Goal: Task Accomplishment & Management: Complete application form

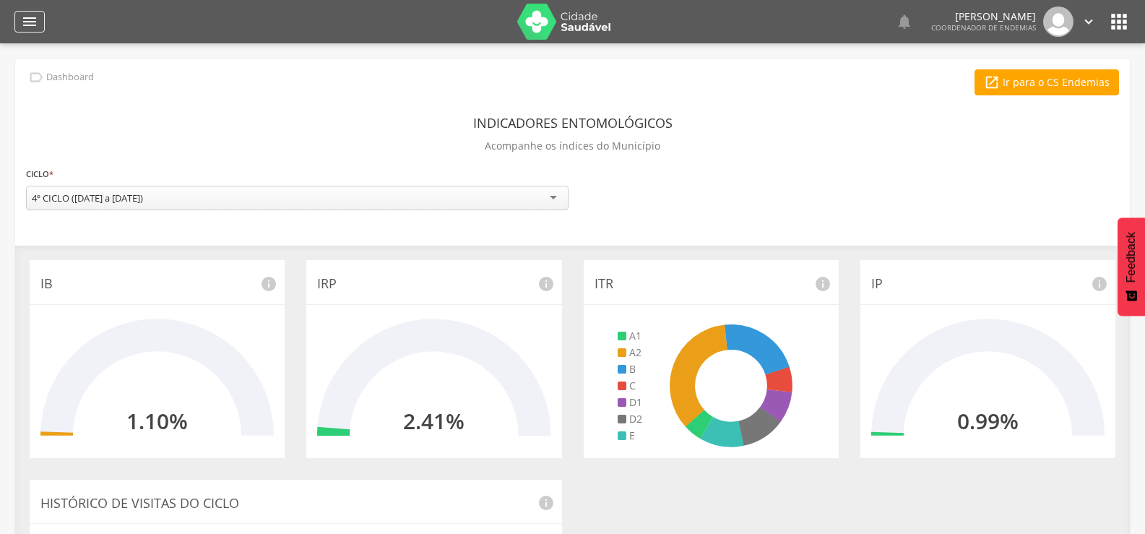
click at [35, 24] on icon "" at bounding box center [29, 21] width 17 height 17
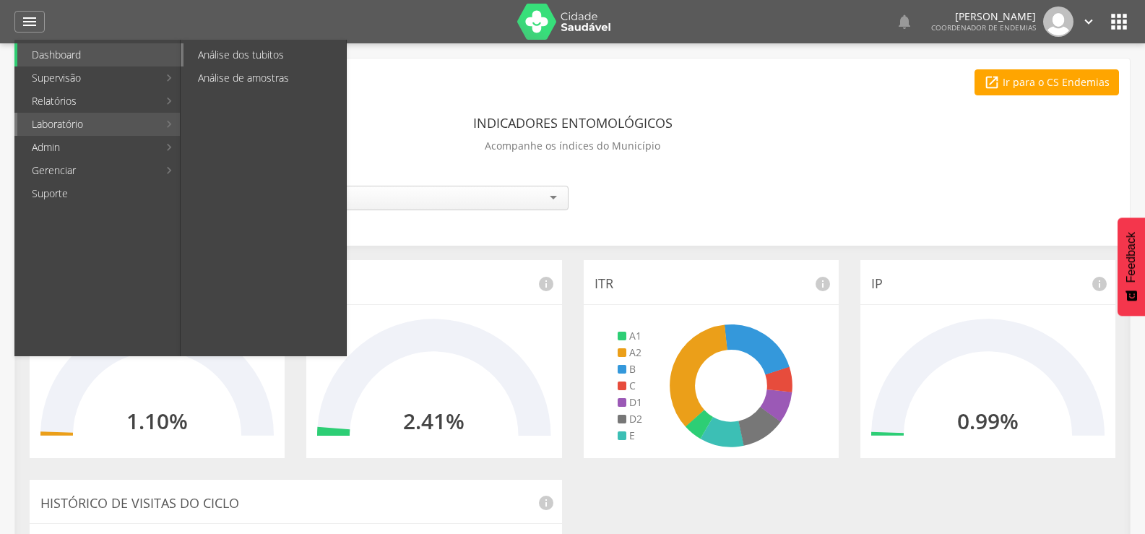
click at [233, 56] on link "Análise dos tubitos" at bounding box center [265, 54] width 163 height 23
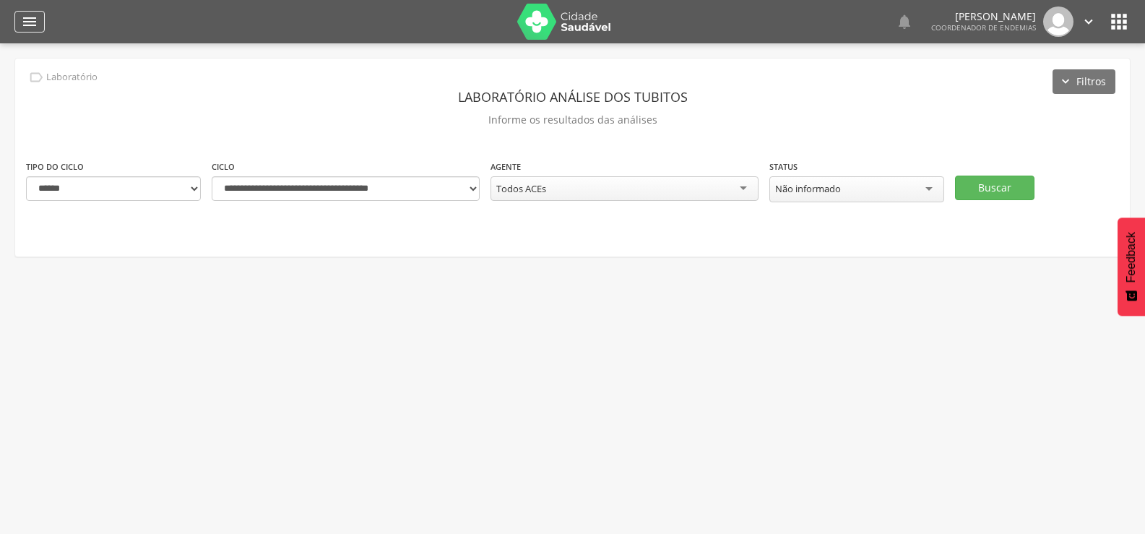
click at [23, 20] on icon "" at bounding box center [29, 21] width 17 height 17
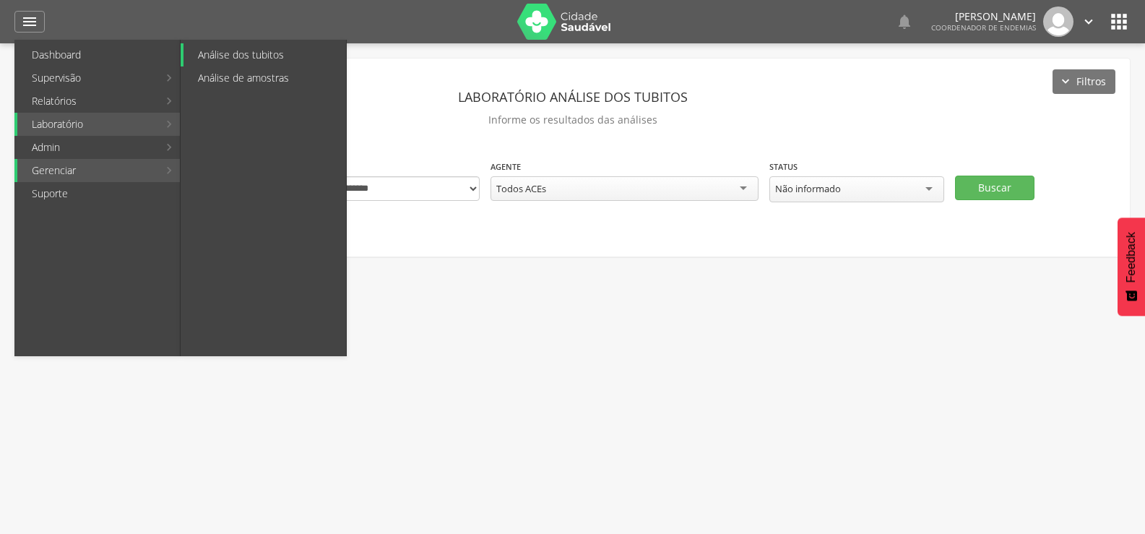
click at [241, 51] on link "Análise dos tubitos" at bounding box center [265, 54] width 163 height 23
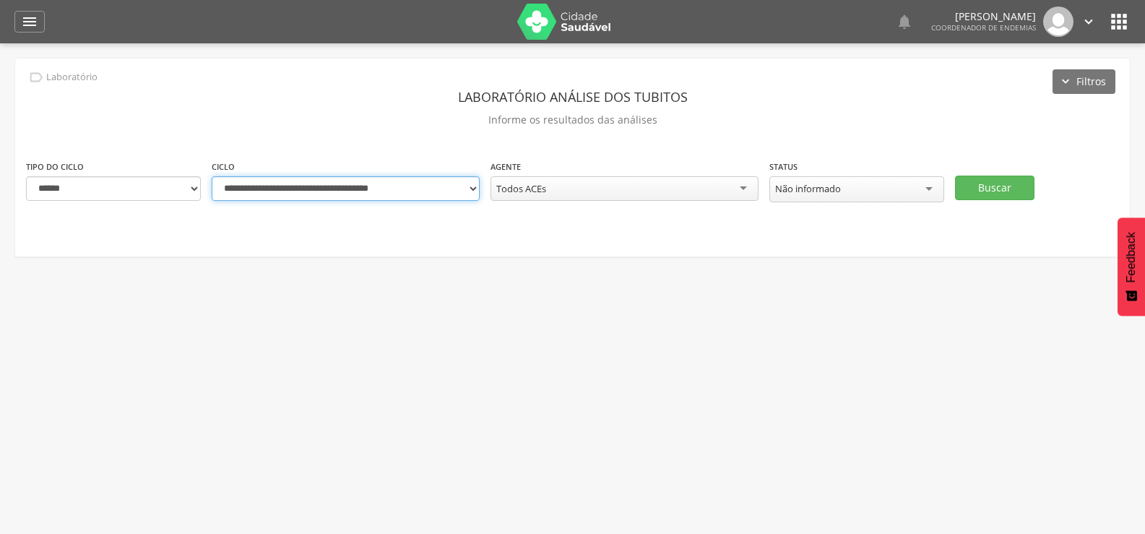
click at [472, 187] on select "**********" at bounding box center [346, 188] width 268 height 25
select select "**********"
click at [212, 176] on select "**********" at bounding box center [346, 188] width 268 height 25
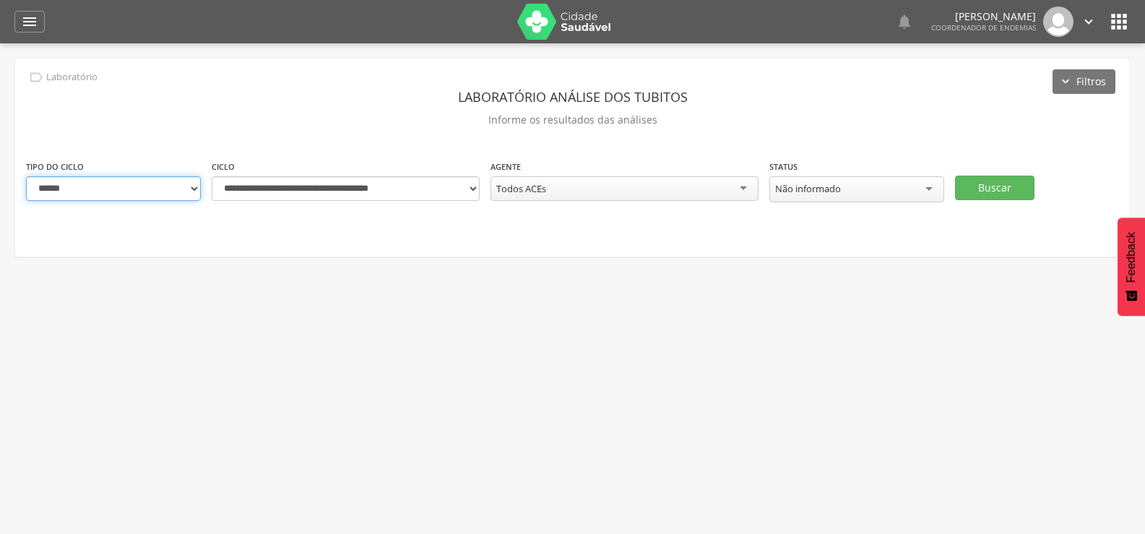
click at [199, 189] on select "**********" at bounding box center [113, 188] width 175 height 25
select select "*"
click at [26, 176] on select "**********" at bounding box center [113, 188] width 175 height 25
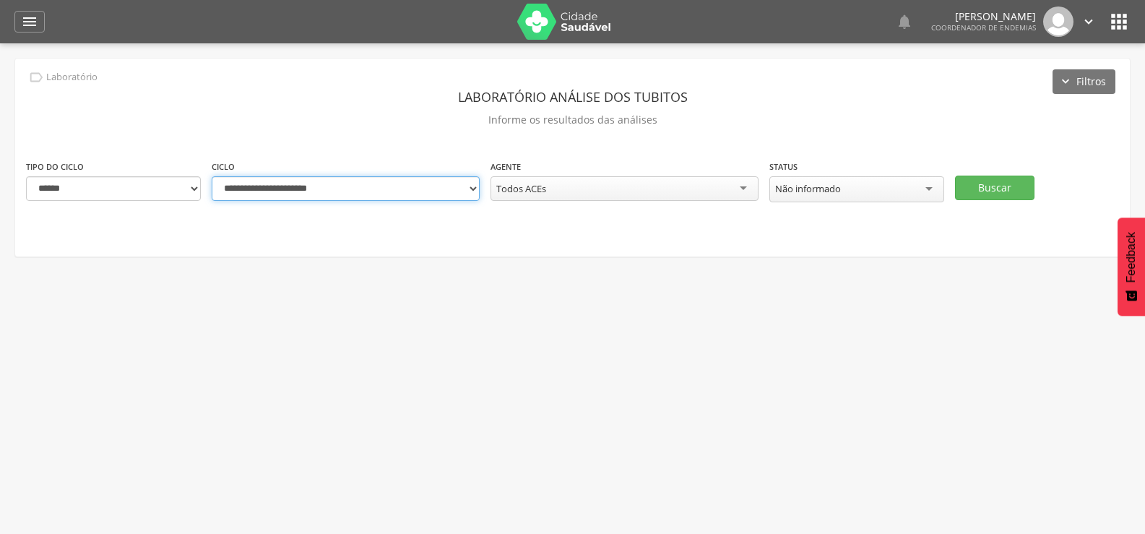
click at [465, 191] on select "**********" at bounding box center [346, 188] width 268 height 25
select select "**********"
click at [212, 176] on select "**********" at bounding box center [346, 188] width 268 height 25
click at [998, 177] on button "Buscar" at bounding box center [994, 188] width 79 height 25
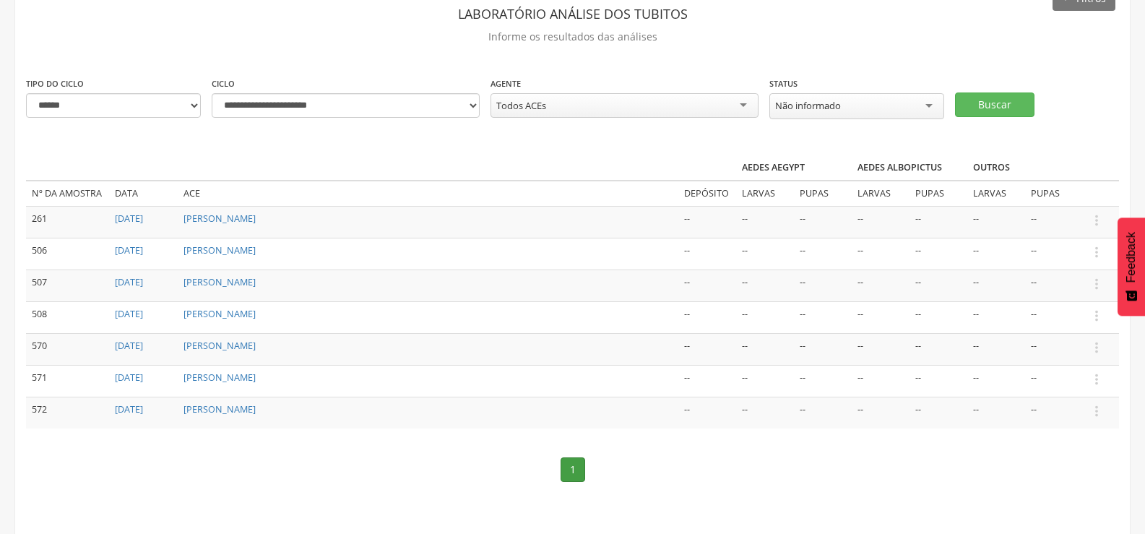
scroll to position [85, 0]
click at [1095, 244] on icon "" at bounding box center [1097, 251] width 16 height 16
click at [1051, 218] on link "Informar resultado" at bounding box center [1047, 226] width 114 height 18
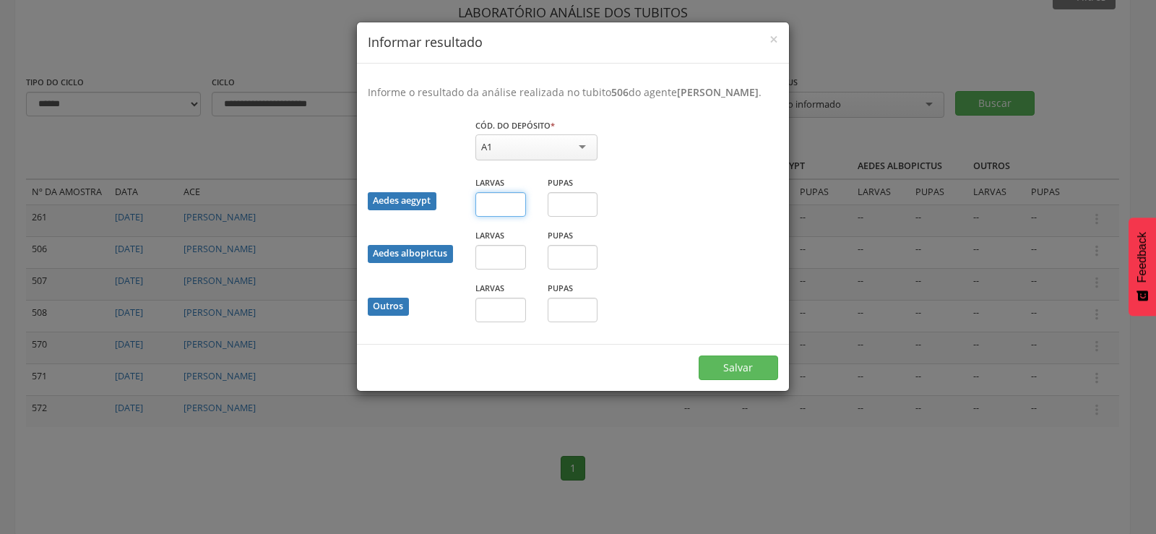
click at [504, 217] on input "text" at bounding box center [500, 204] width 51 height 25
type input "*"
click at [740, 377] on button "Salvar" at bounding box center [738, 367] width 79 height 25
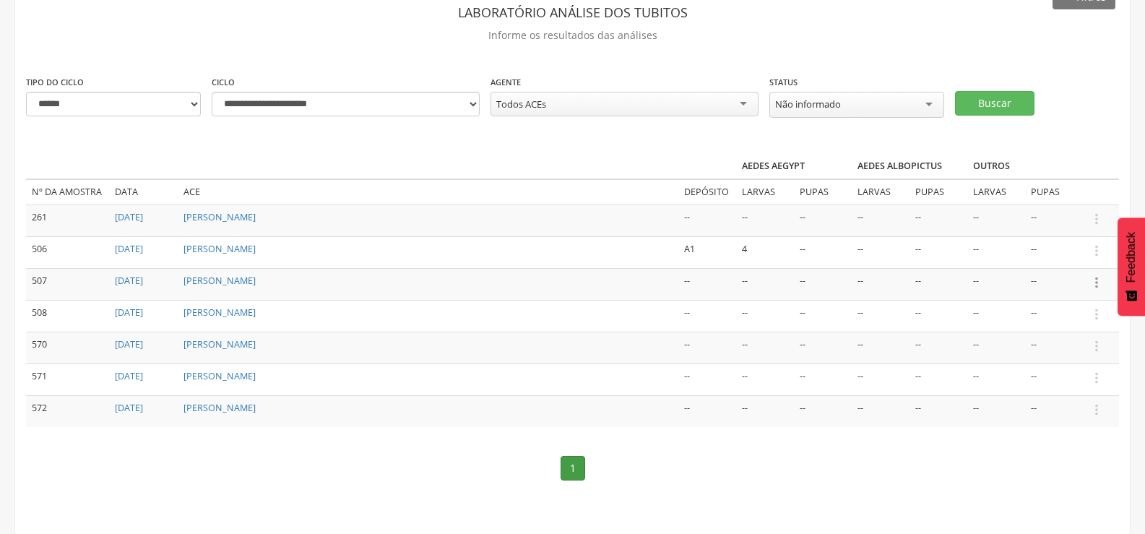
click at [1097, 275] on icon "" at bounding box center [1097, 283] width 16 height 16
click at [1068, 249] on link "Informar resultado" at bounding box center [1047, 258] width 114 height 18
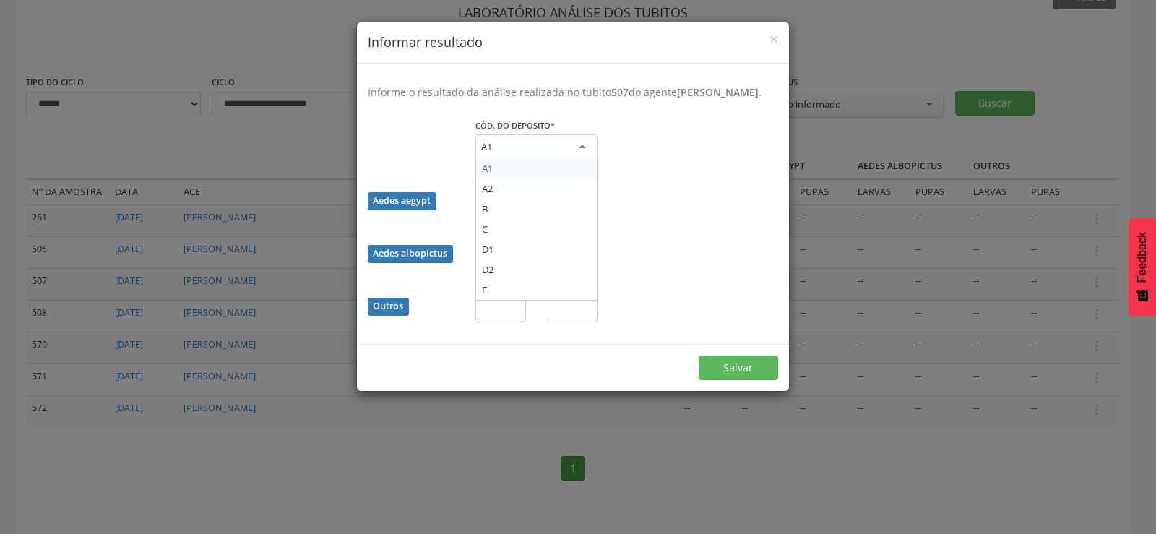
click at [552, 155] on div "A1" at bounding box center [536, 147] width 122 height 26
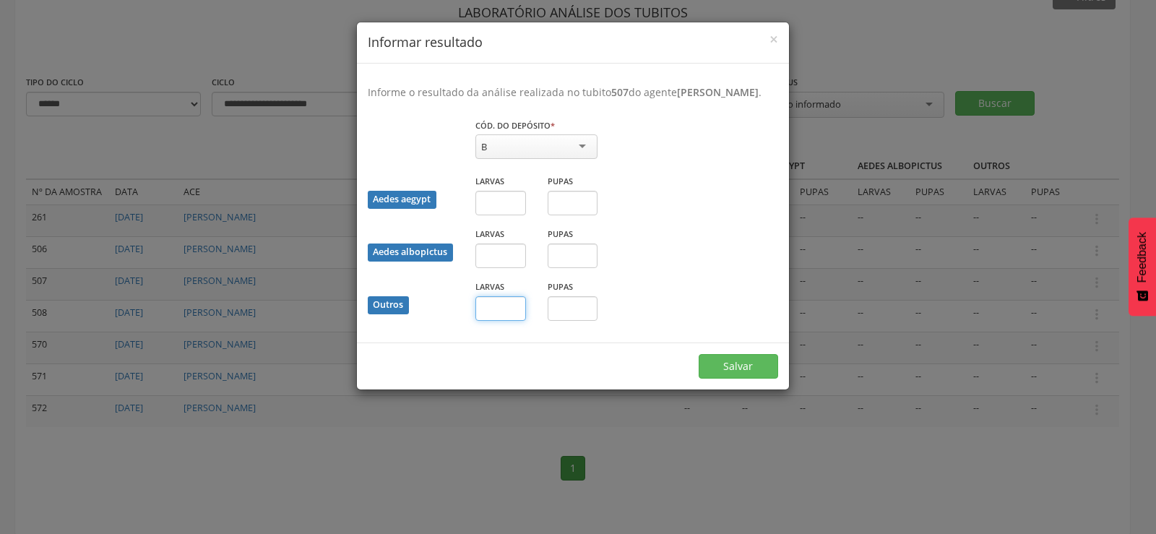
click at [499, 319] on input "text" at bounding box center [500, 308] width 51 height 25
type input "*"
click at [699, 354] on button "Salvar" at bounding box center [738, 366] width 79 height 25
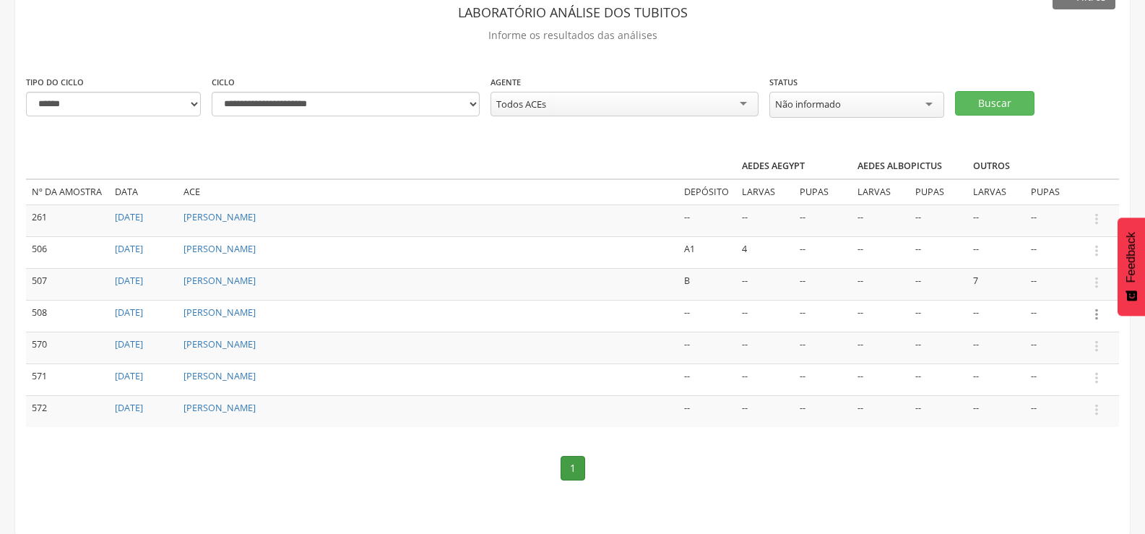
click at [1095, 313] on icon "" at bounding box center [1097, 314] width 16 height 16
click at [1035, 281] on link "Informar resultado" at bounding box center [1047, 290] width 114 height 18
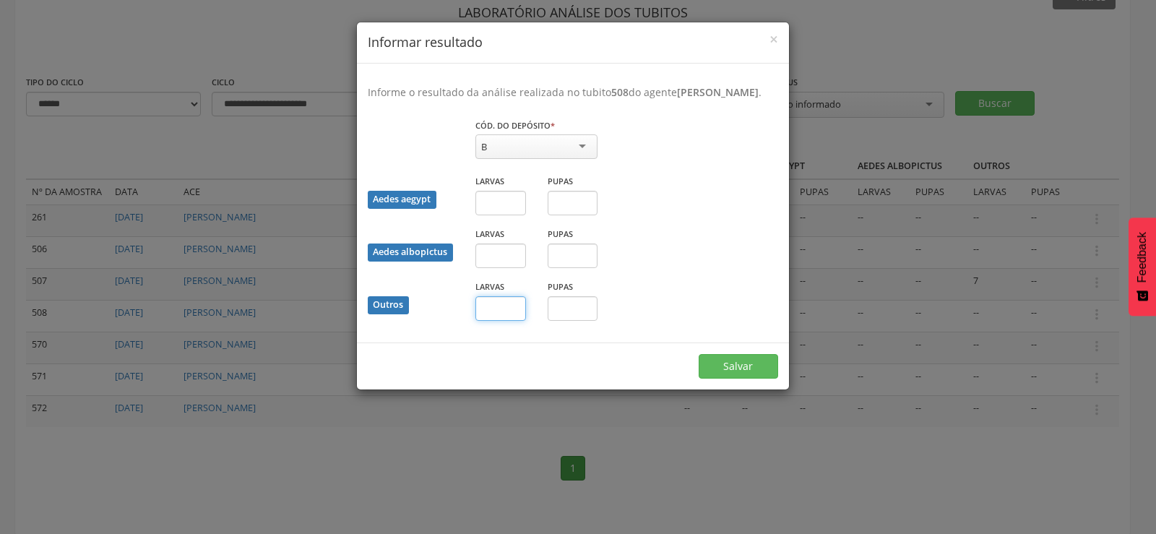
click at [494, 321] on input "text" at bounding box center [500, 308] width 51 height 25
type input "*"
click at [744, 372] on button "Salvar" at bounding box center [738, 366] width 79 height 25
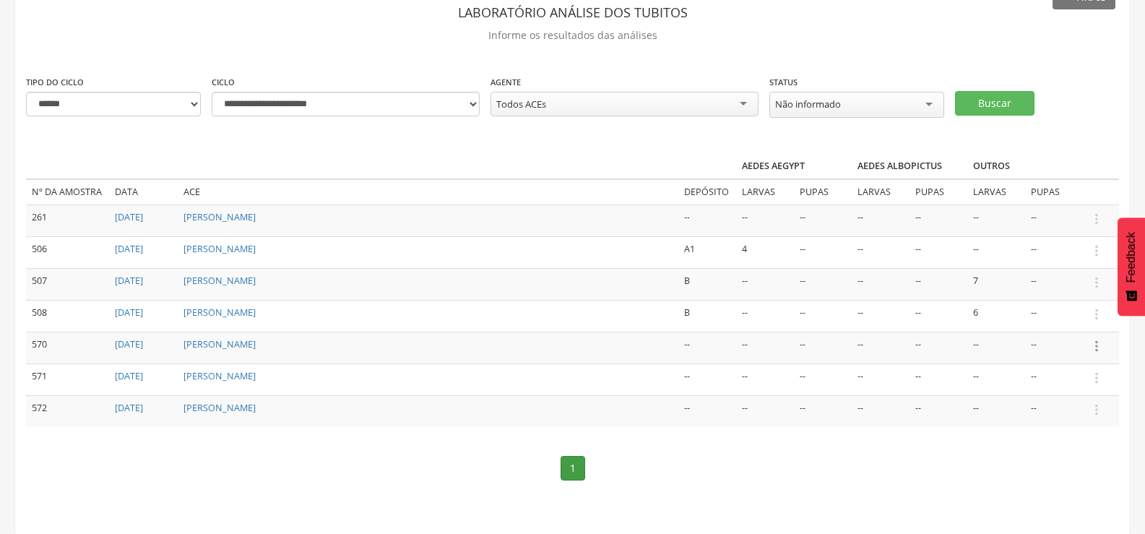
click at [1093, 340] on icon "" at bounding box center [1097, 346] width 16 height 16
click at [1066, 313] on link "Informar resultado" at bounding box center [1047, 322] width 114 height 18
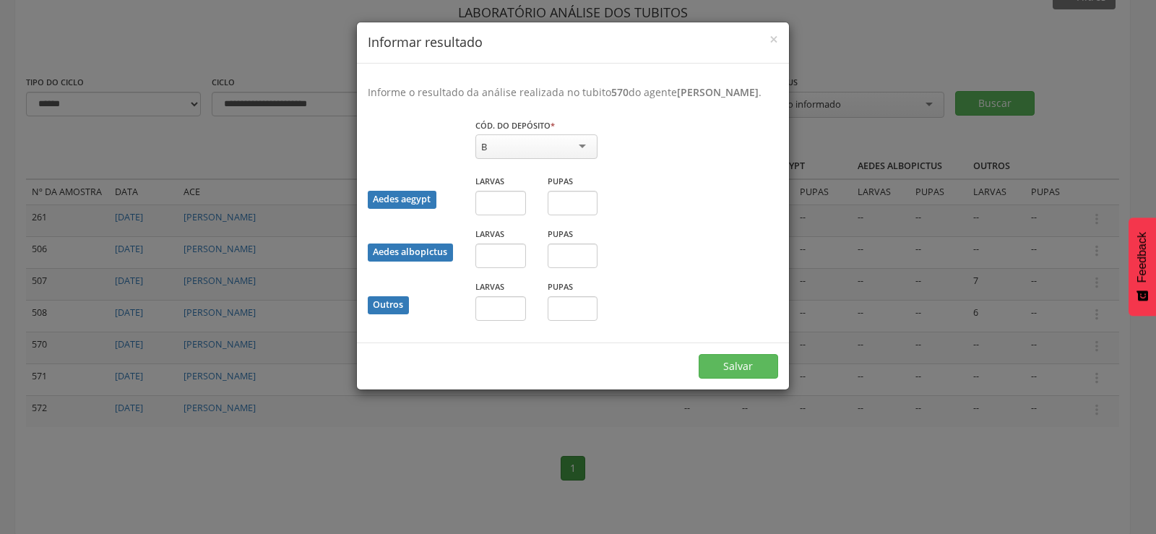
click at [879, 30] on div "× Informar resultado Informe o resultado da análise realizada no tubito 570 do …" at bounding box center [578, 267] width 1156 height 534
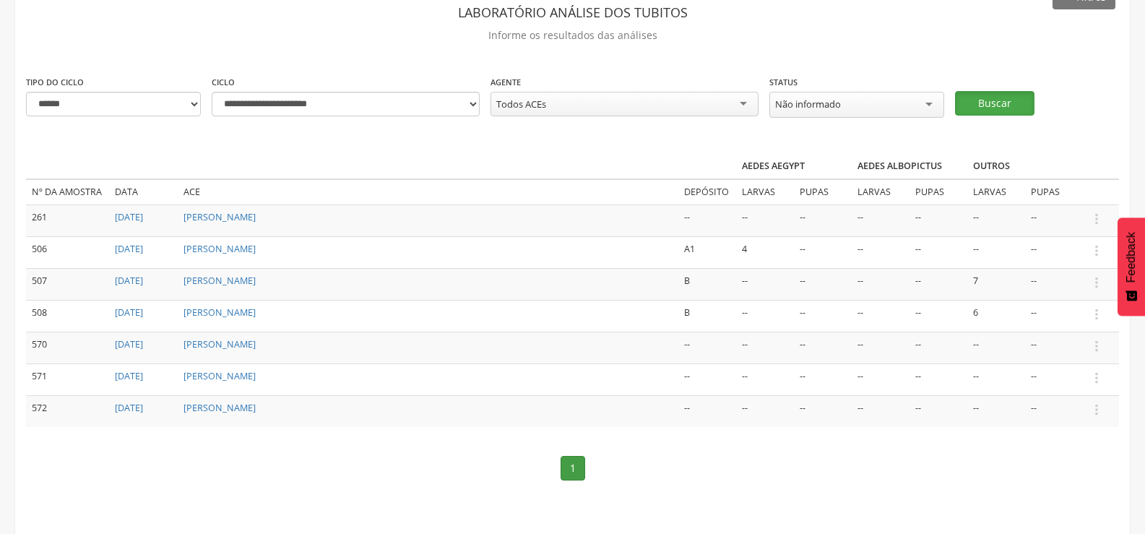
click at [998, 100] on button "Buscar" at bounding box center [994, 103] width 79 height 25
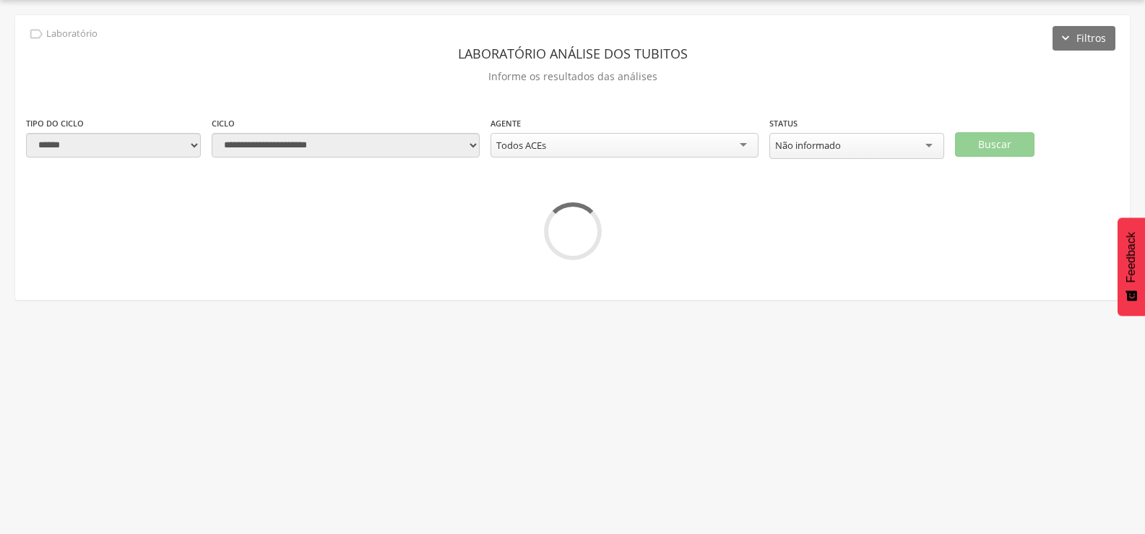
scroll to position [43, 0]
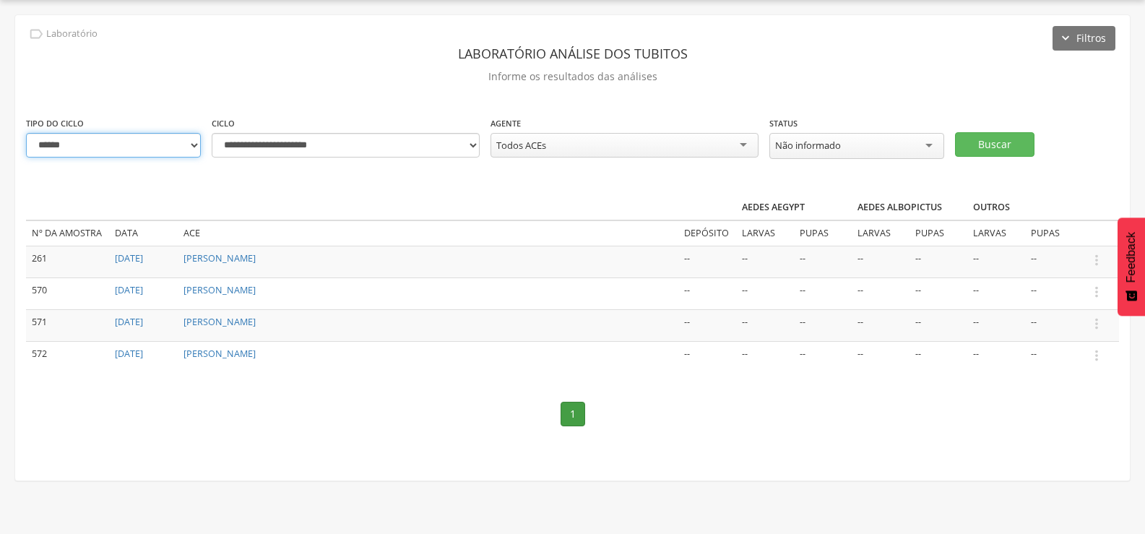
click at [160, 140] on select "**********" at bounding box center [113, 145] width 175 height 25
select select "*"
click at [26, 133] on select "**********" at bounding box center [113, 145] width 175 height 25
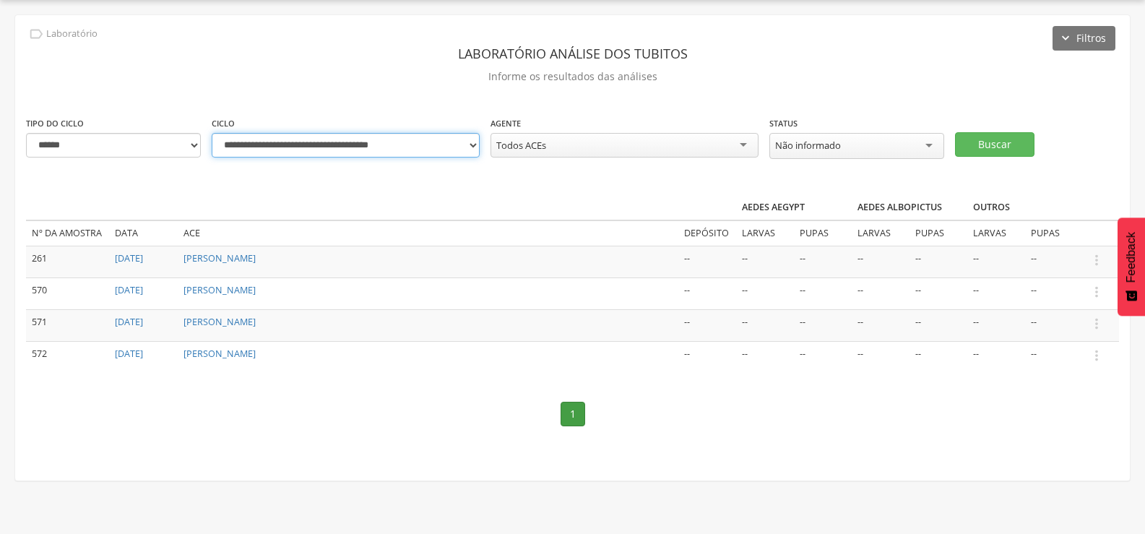
click at [474, 147] on select "**********" at bounding box center [346, 145] width 268 height 25
click at [212, 133] on select "**********" at bounding box center [346, 145] width 268 height 25
click at [462, 147] on select "**********" at bounding box center [346, 145] width 268 height 25
select select "**********"
click at [212, 133] on select "**********" at bounding box center [346, 145] width 268 height 25
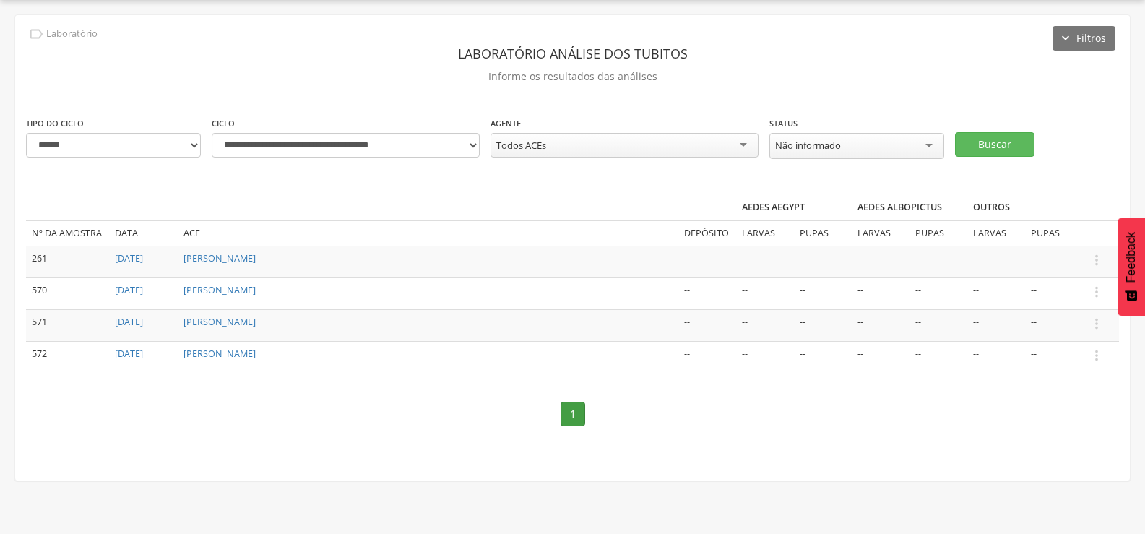
click at [650, 143] on div "Todos ACEs" at bounding box center [625, 145] width 268 height 25
type input "*****"
click at [1009, 147] on button "Buscar" at bounding box center [994, 144] width 79 height 25
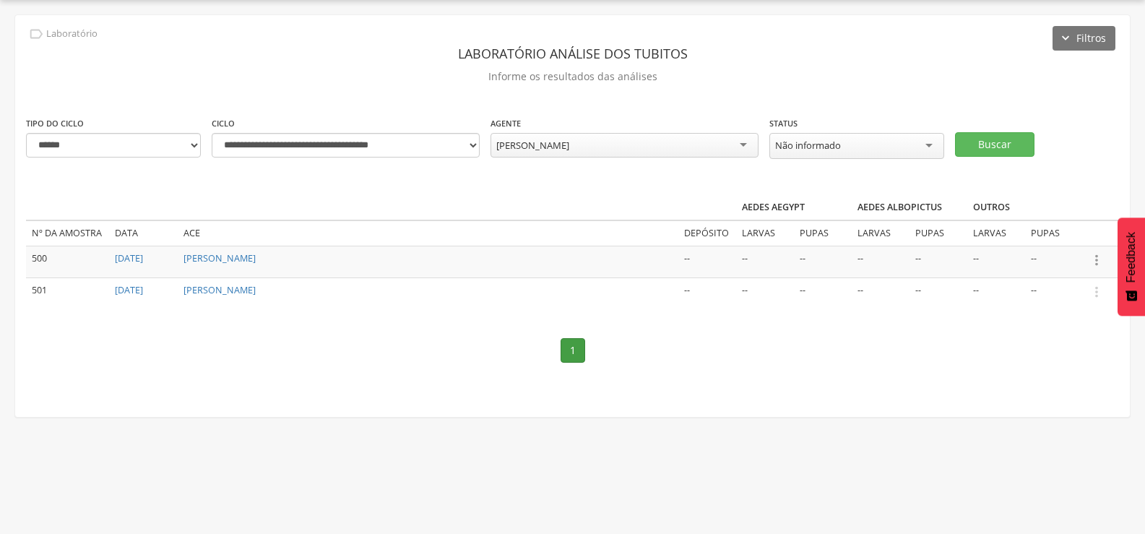
click at [1093, 254] on icon "" at bounding box center [1097, 260] width 16 height 16
click at [1050, 230] on link "Informar resultado" at bounding box center [1047, 236] width 114 height 18
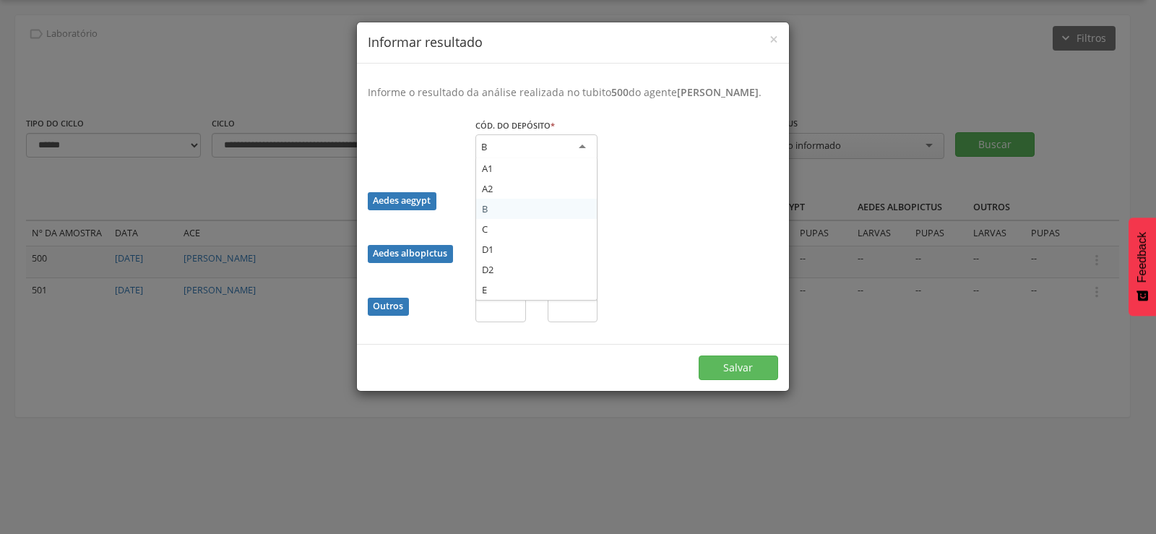
click at [531, 159] on div "B" at bounding box center [536, 147] width 122 height 26
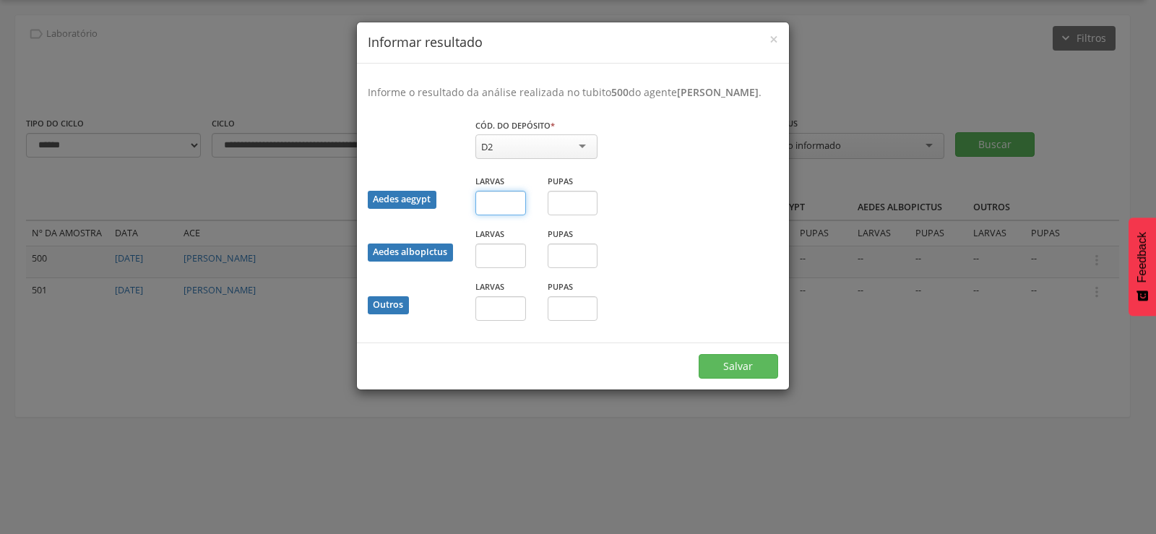
click at [491, 215] on input "text" at bounding box center [500, 203] width 51 height 25
type input "*"
click at [746, 375] on button "Salvar" at bounding box center [738, 366] width 79 height 25
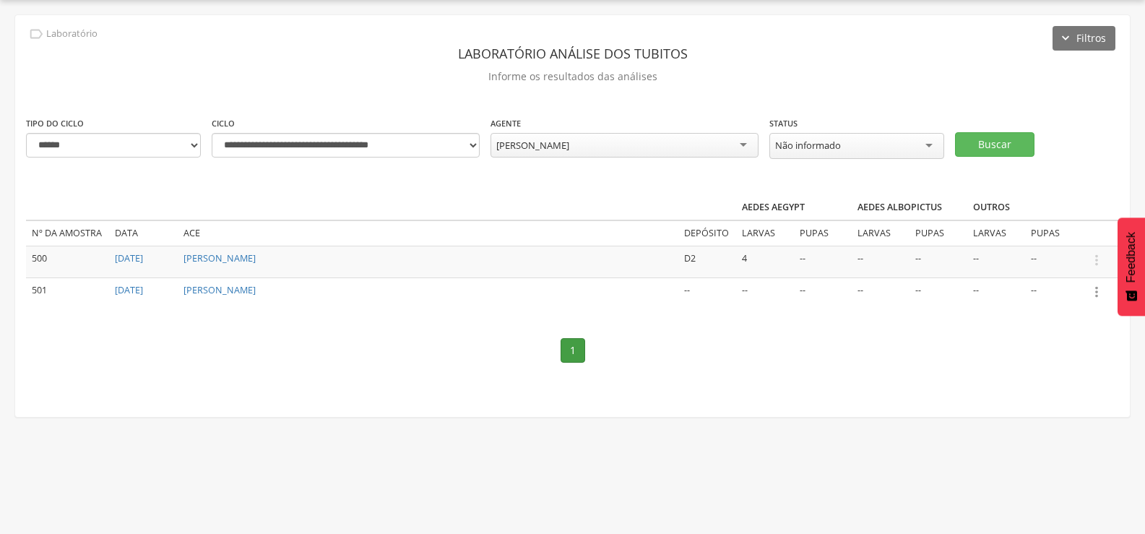
click at [1095, 290] on icon "" at bounding box center [1097, 292] width 16 height 16
click at [1043, 262] on link "Informar resultado" at bounding box center [1047, 268] width 114 height 18
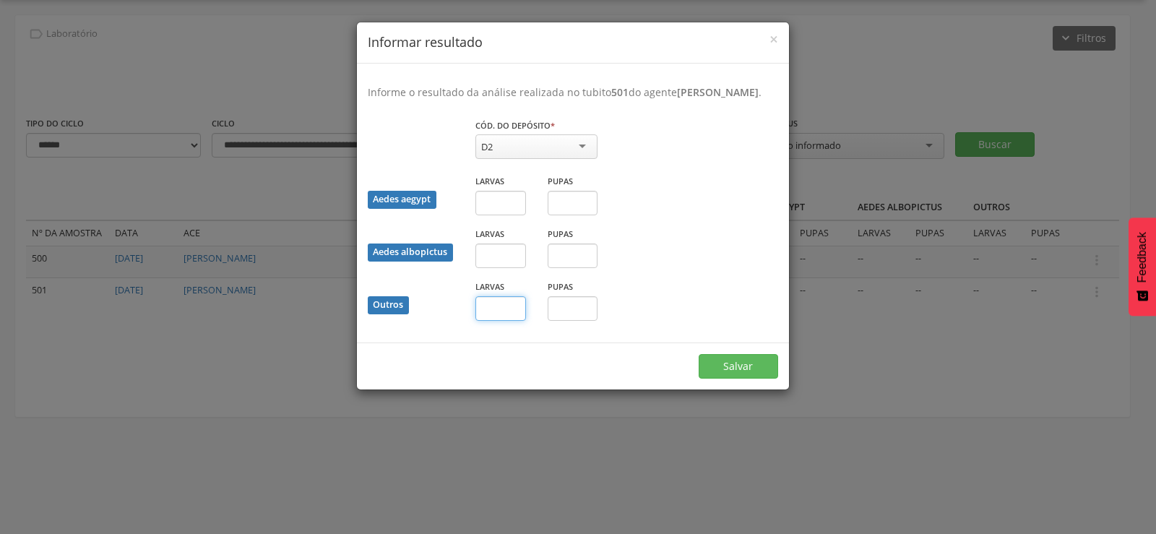
click at [490, 321] on input "text" at bounding box center [500, 308] width 51 height 25
type input "**"
click at [734, 376] on button "Salvar" at bounding box center [738, 366] width 79 height 25
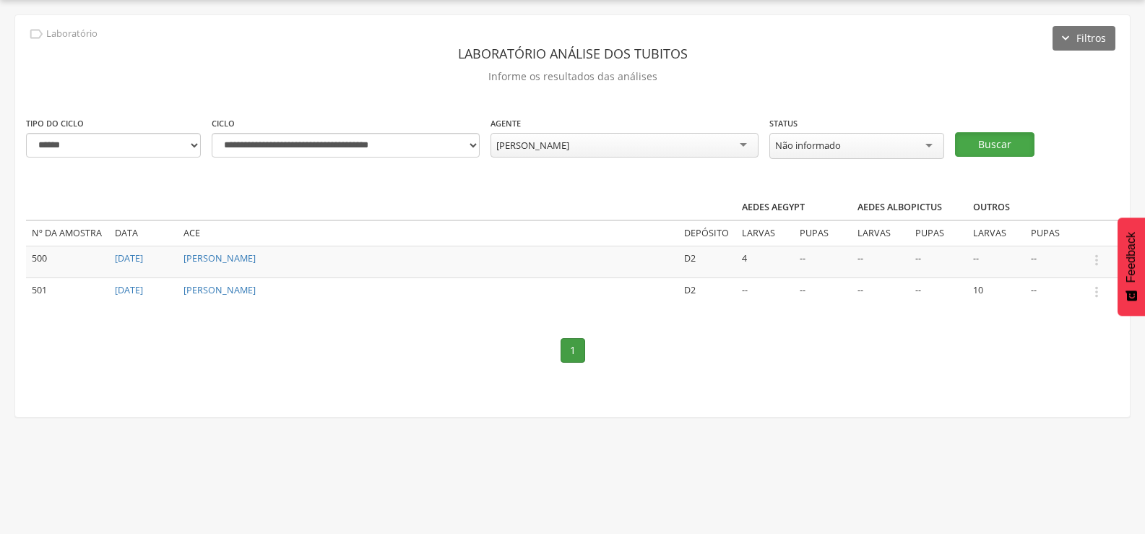
click at [1007, 139] on button "Buscar" at bounding box center [994, 144] width 79 height 25
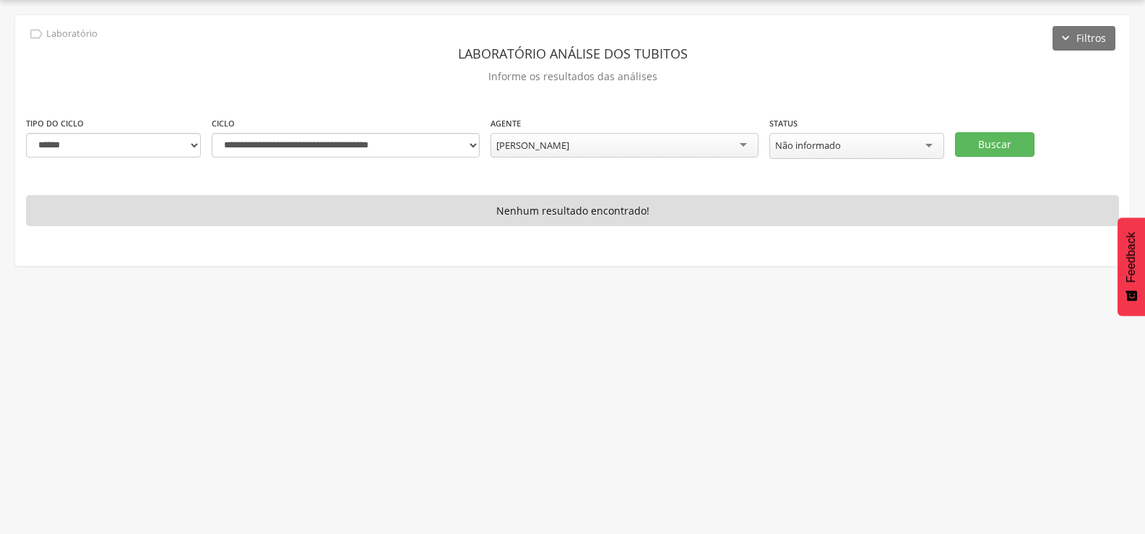
click at [606, 137] on div "[PERSON_NAME]" at bounding box center [625, 145] width 268 height 25
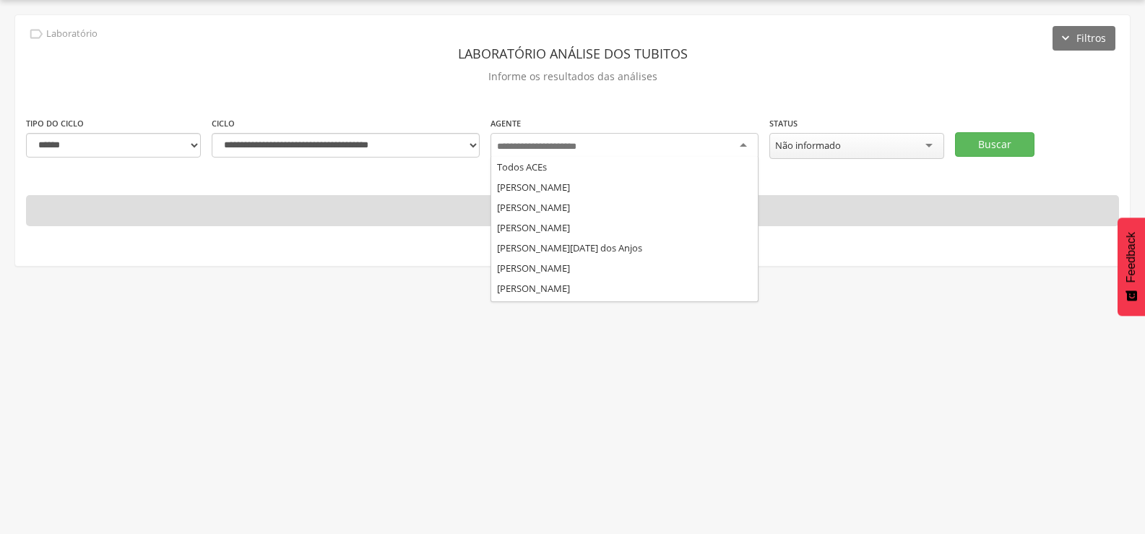
click at [581, 144] on input "select-one" at bounding box center [547, 146] width 101 height 13
type input "***"
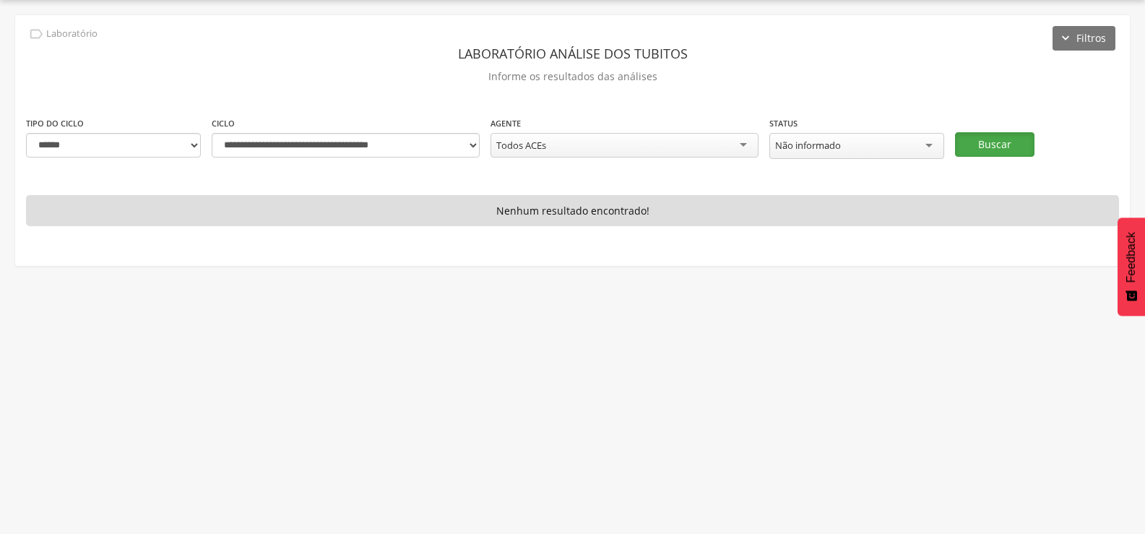
click at [984, 140] on button "Buscar" at bounding box center [994, 144] width 79 height 25
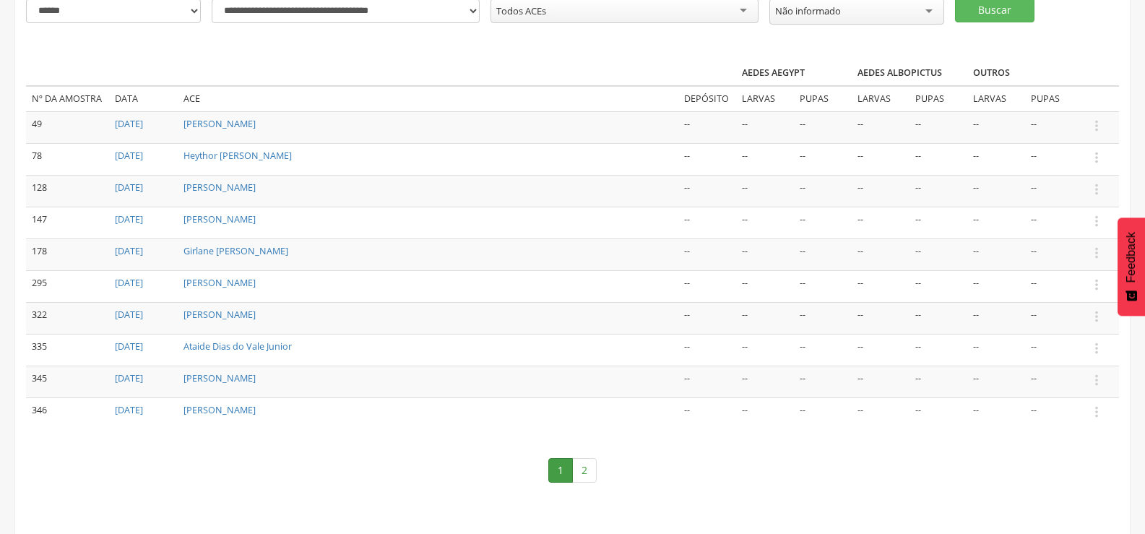
scroll to position [180, 0]
click at [582, 465] on link "2" at bounding box center [584, 468] width 25 height 25
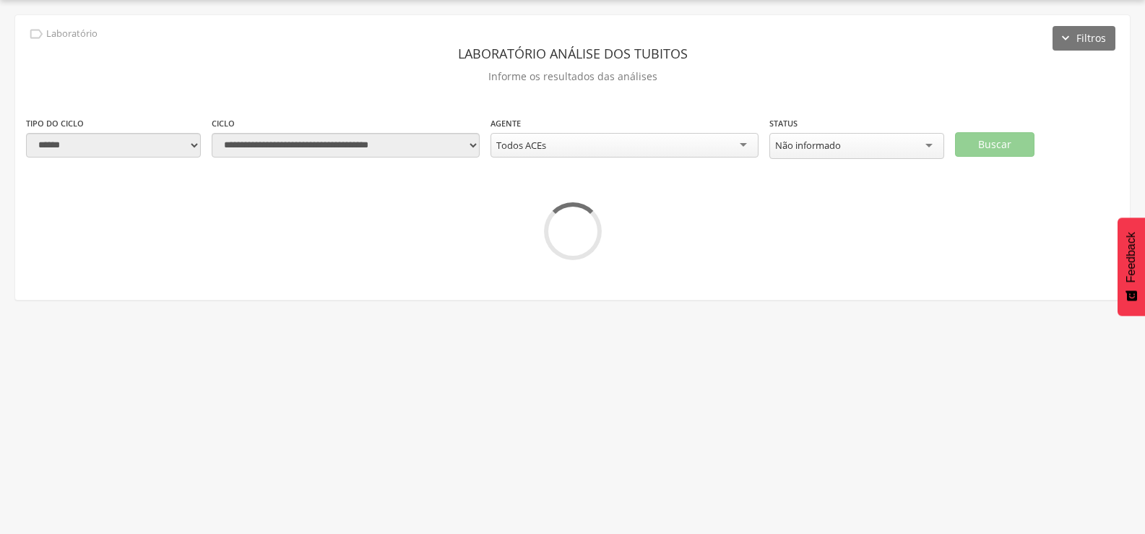
scroll to position [0, 0]
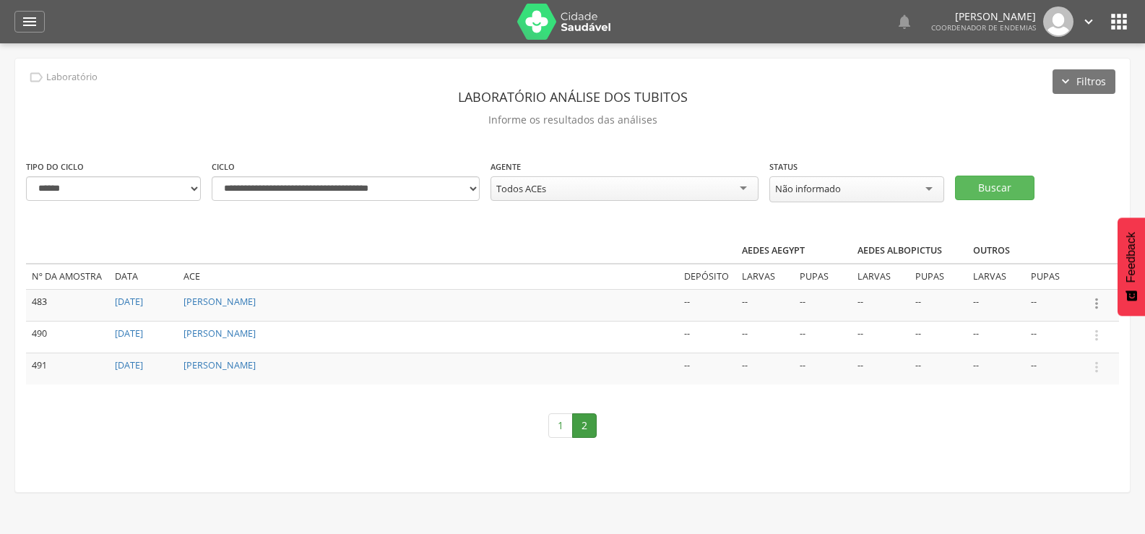
click at [1094, 298] on icon "" at bounding box center [1097, 303] width 16 height 16
click at [1053, 270] on link "Informar resultado" at bounding box center [1047, 279] width 114 height 18
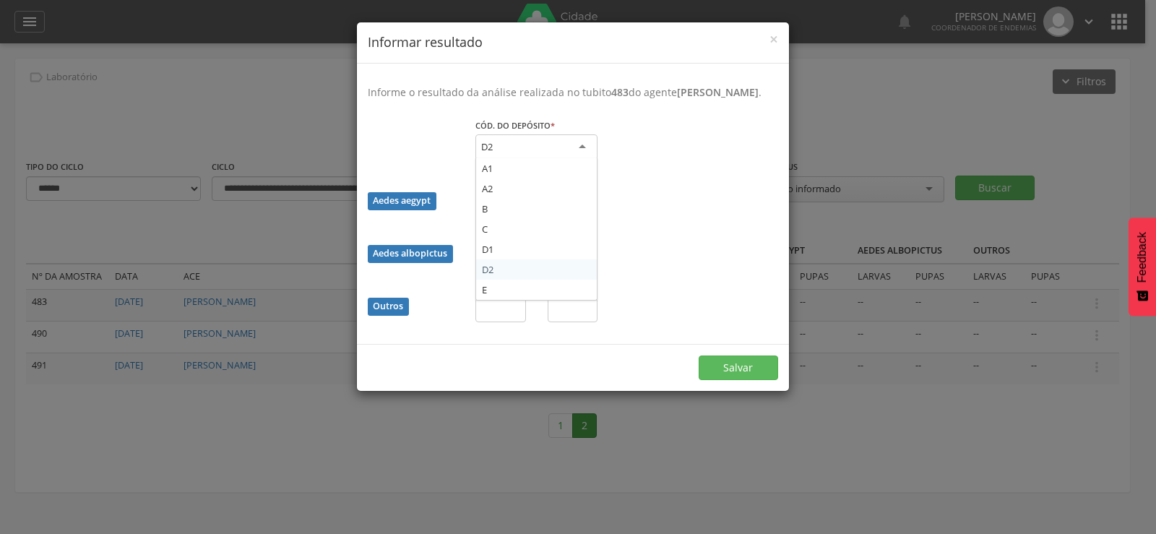
click at [554, 143] on div "D2" at bounding box center [536, 147] width 122 height 26
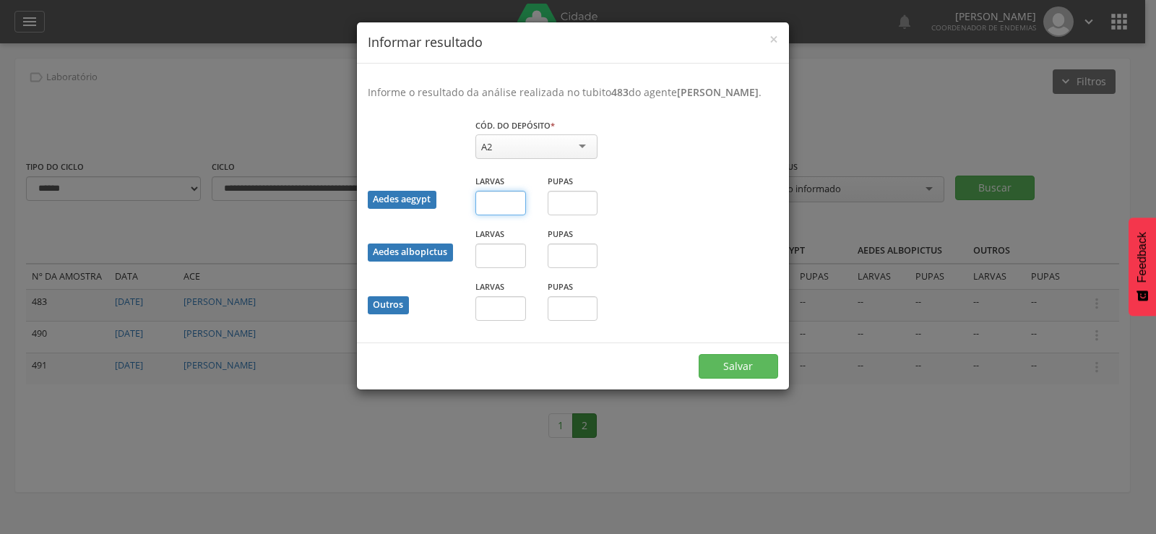
click at [495, 201] on input "text" at bounding box center [500, 203] width 51 height 25
type input "*"
click at [497, 205] on input "text" at bounding box center [500, 203] width 51 height 25
type input "*"
click at [730, 368] on button "Salvar" at bounding box center [738, 366] width 79 height 25
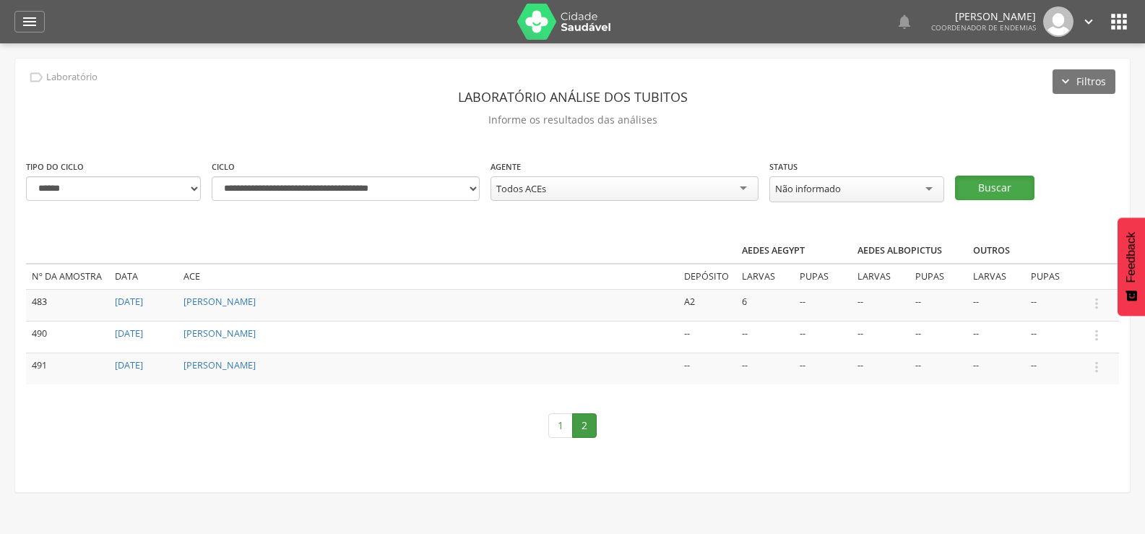
click at [1000, 185] on button "Buscar" at bounding box center [994, 188] width 79 height 25
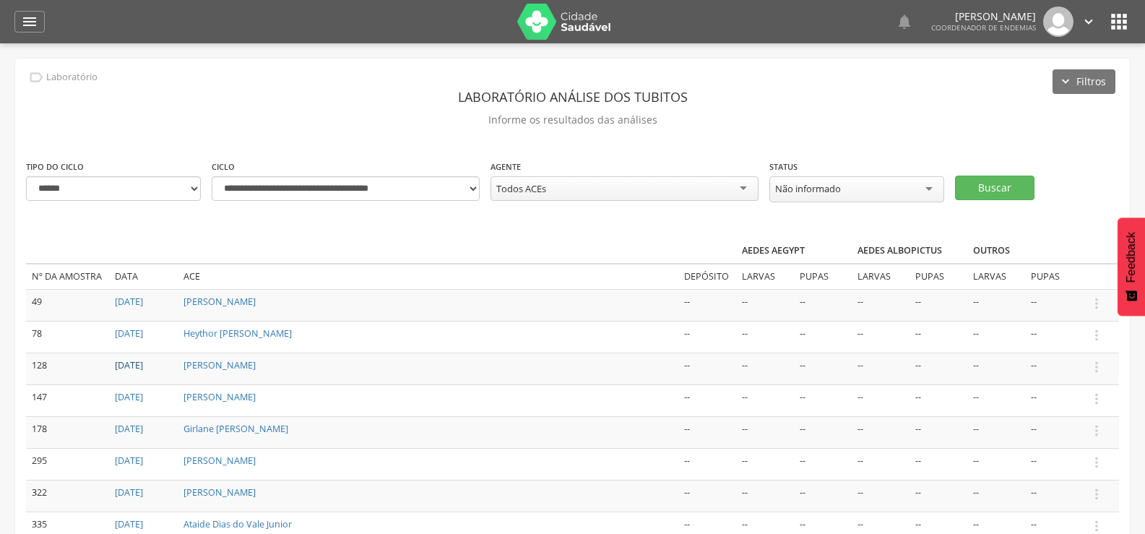
scroll to position [72, 0]
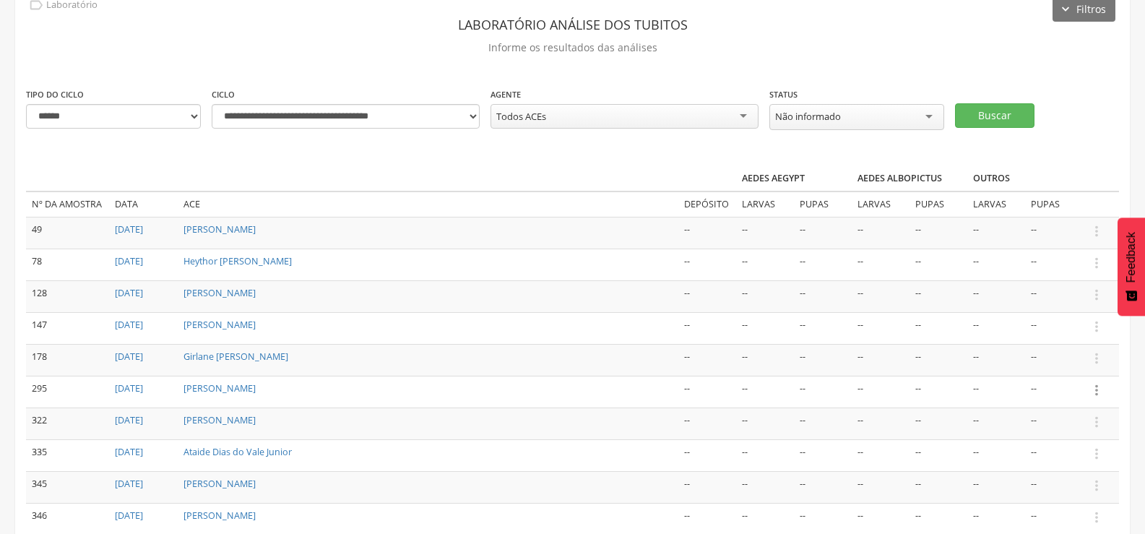
click at [1095, 383] on icon "" at bounding box center [1097, 390] width 16 height 16
click at [1046, 357] on link "Informar resultado" at bounding box center [1047, 366] width 114 height 18
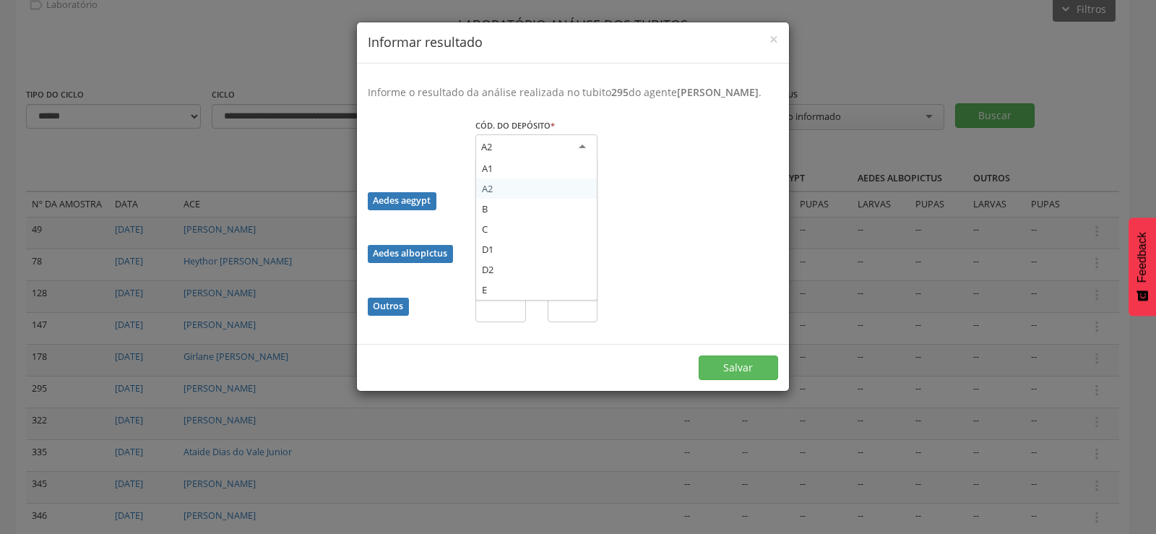
click at [538, 153] on div "A2" at bounding box center [536, 147] width 122 height 26
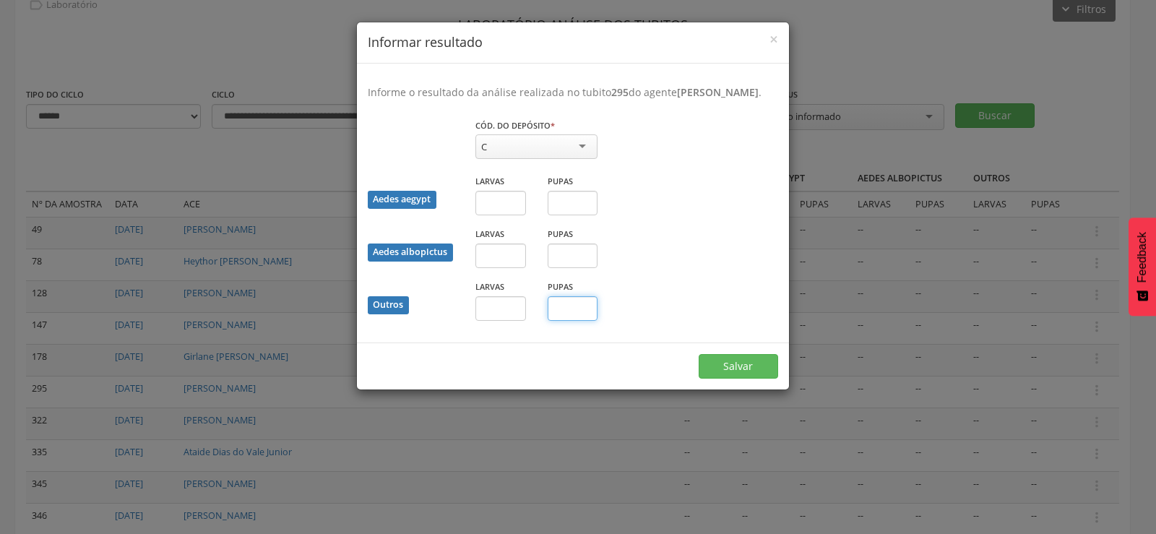
click at [565, 321] on input "text" at bounding box center [573, 308] width 51 height 25
type input "*"
click at [726, 371] on button "Salvar" at bounding box center [738, 366] width 79 height 25
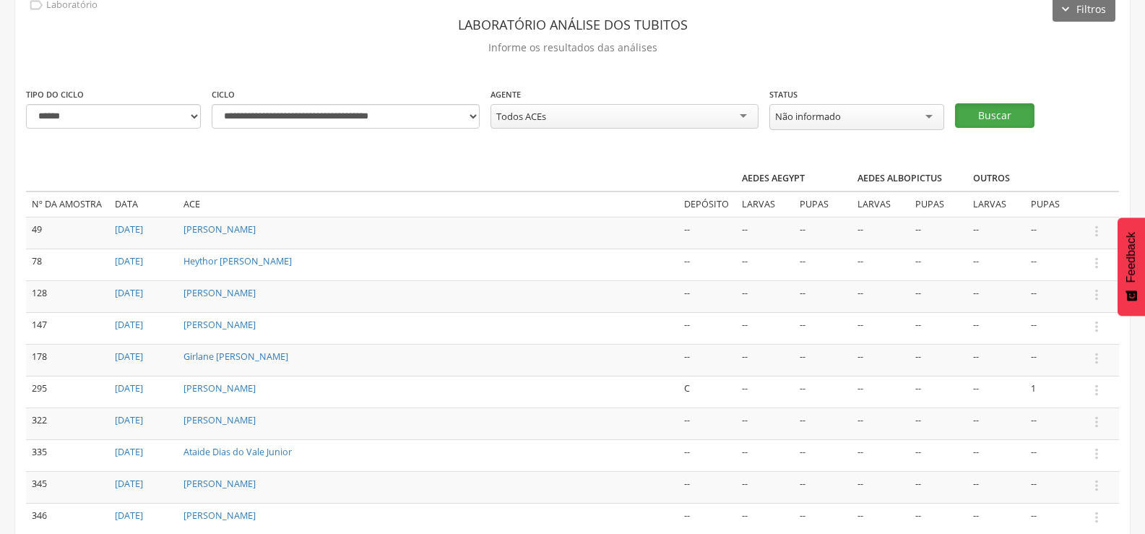
click at [977, 109] on button "Buscar" at bounding box center [994, 115] width 79 height 25
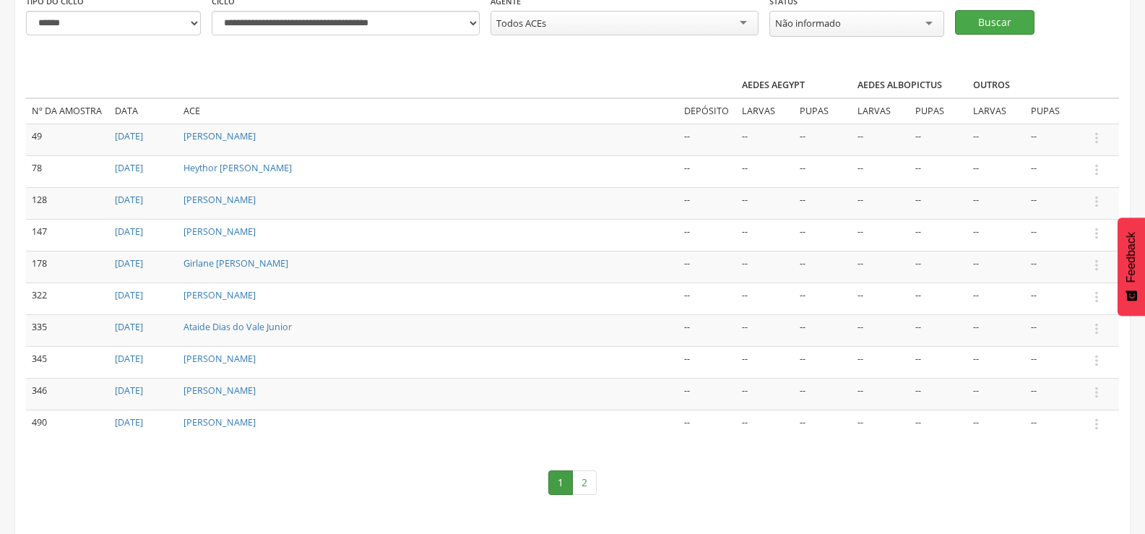
scroll to position [180, 0]
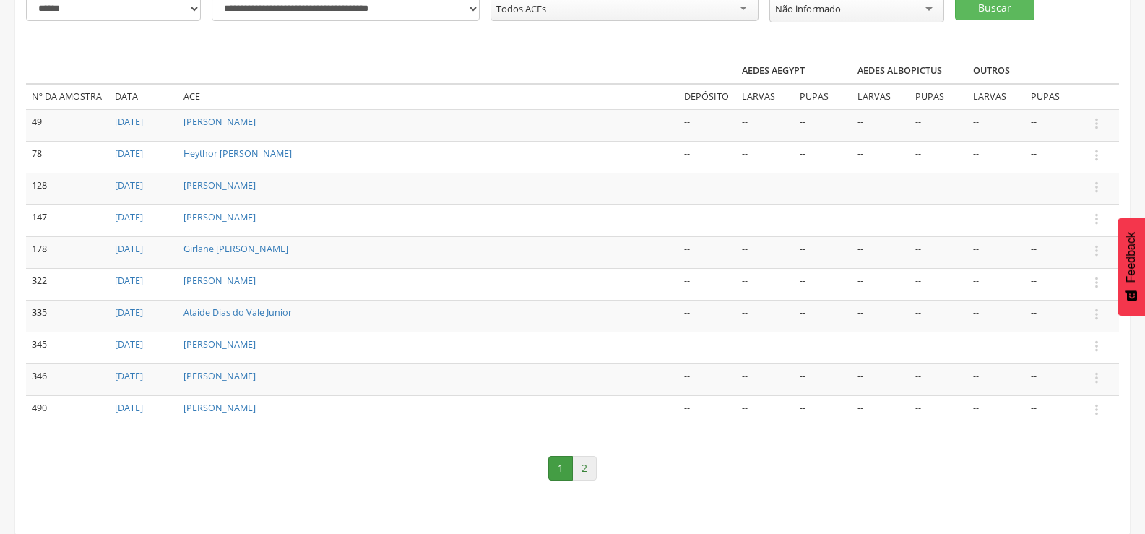
click at [584, 461] on link "2" at bounding box center [584, 468] width 25 height 25
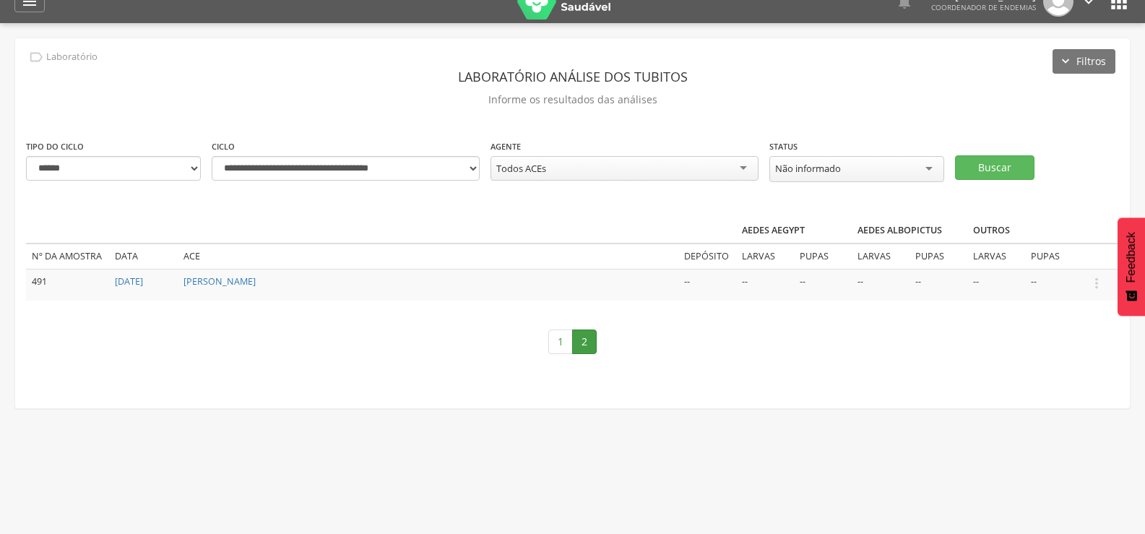
scroll to position [0, 0]
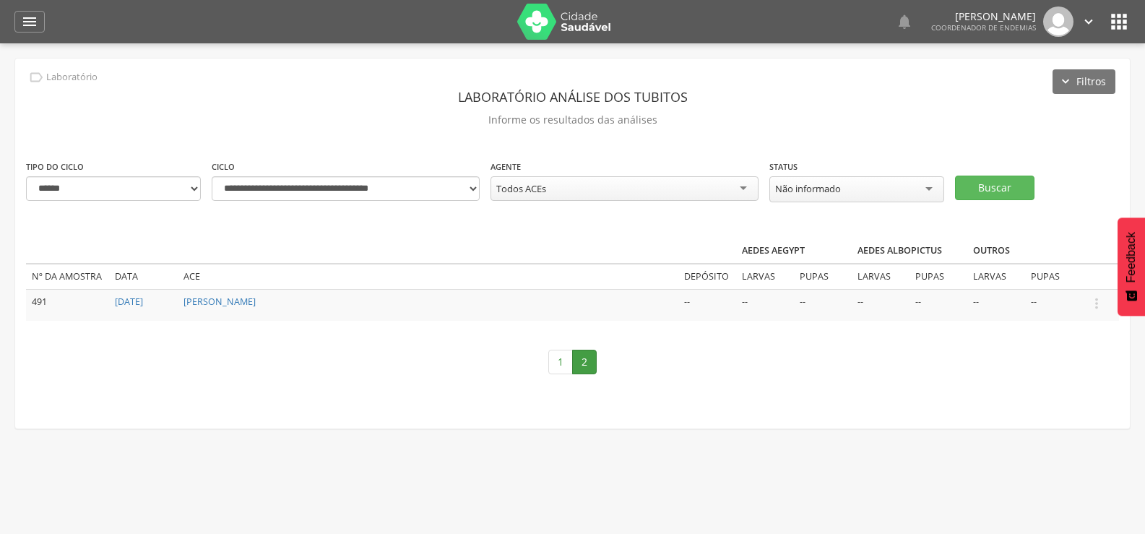
click at [555, 182] on div "Todos ACEs" at bounding box center [625, 188] width 268 height 25
type input "*****"
click at [985, 181] on button "Buscar" at bounding box center [994, 188] width 79 height 25
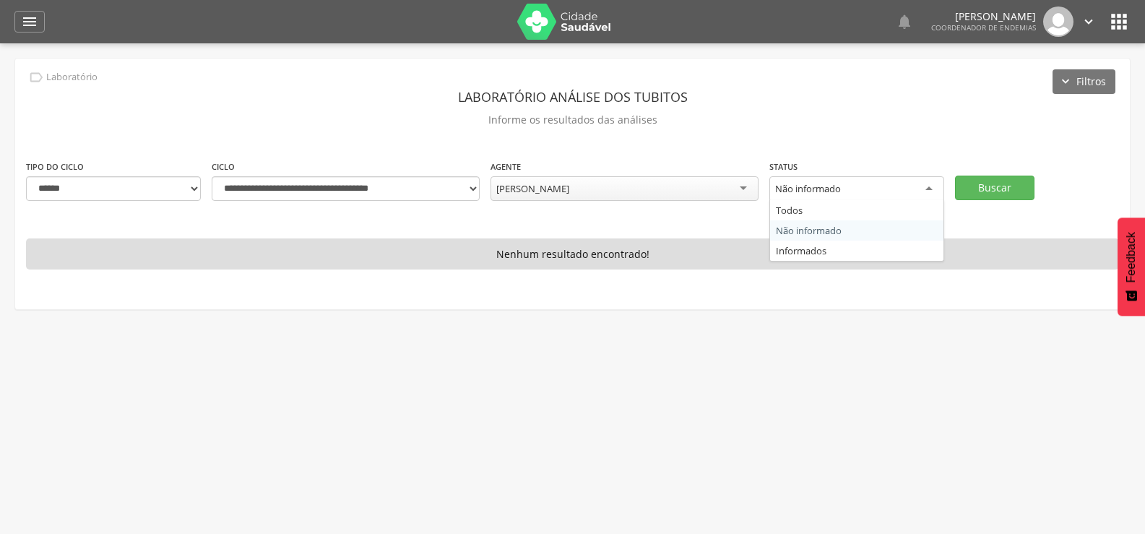
click at [894, 186] on div "Não informado" at bounding box center [856, 189] width 175 height 26
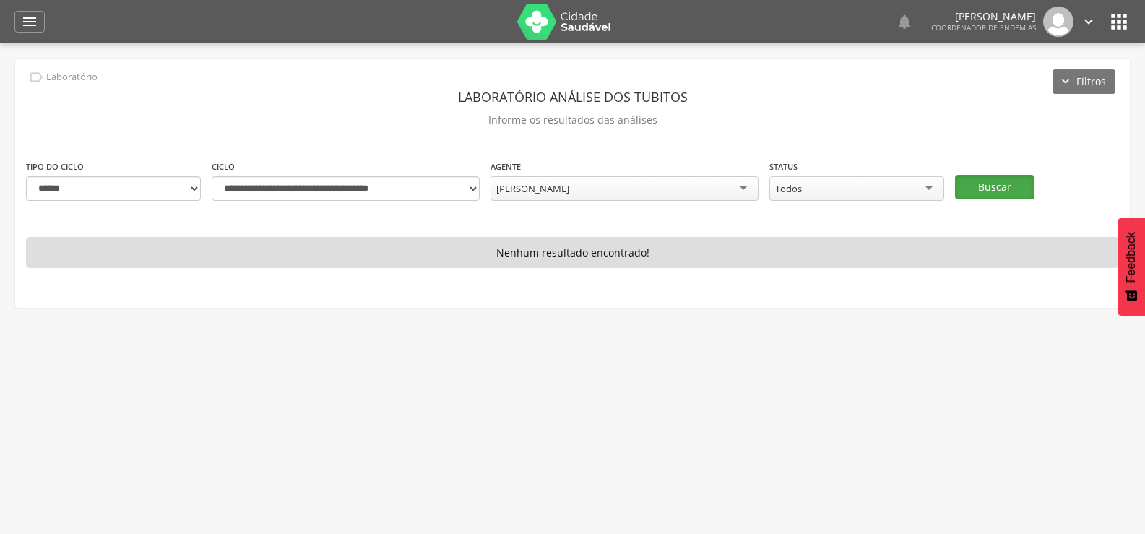
click at [994, 181] on button "Buscar" at bounding box center [994, 187] width 79 height 25
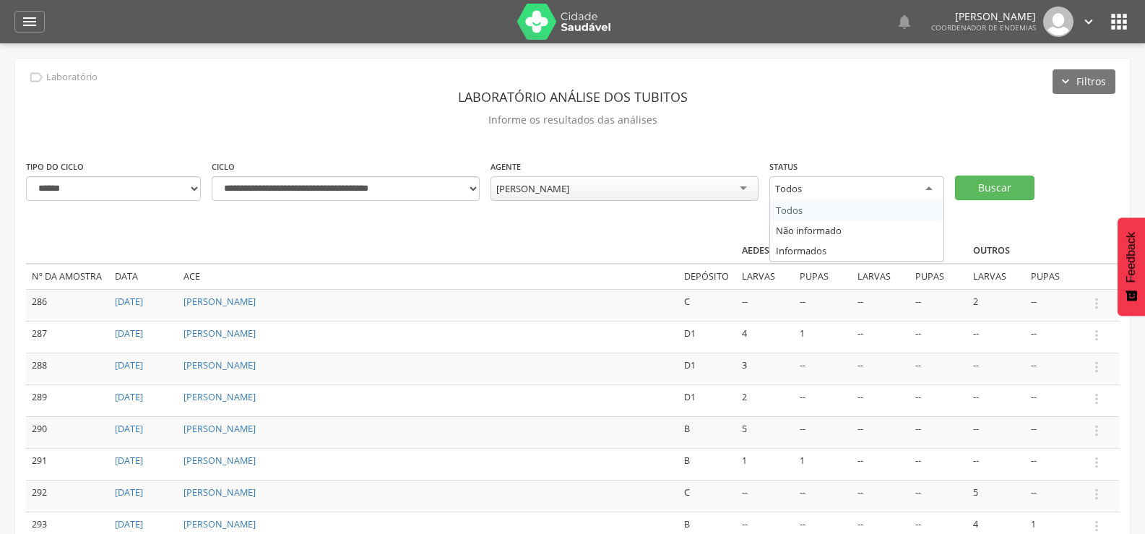
click at [879, 187] on div "Todos" at bounding box center [856, 189] width 175 height 26
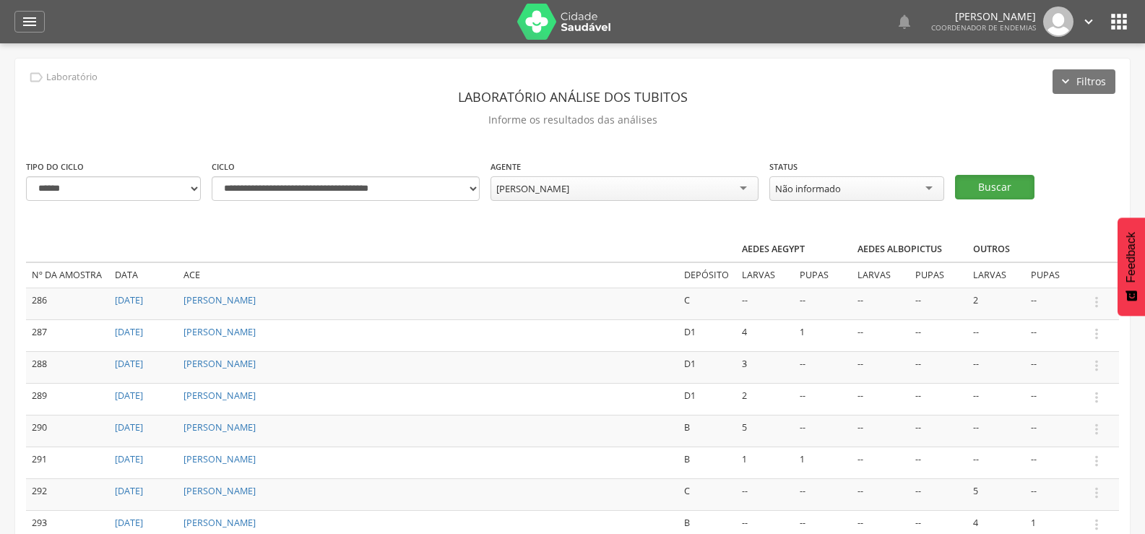
click at [988, 182] on button "Buscar" at bounding box center [994, 187] width 79 height 25
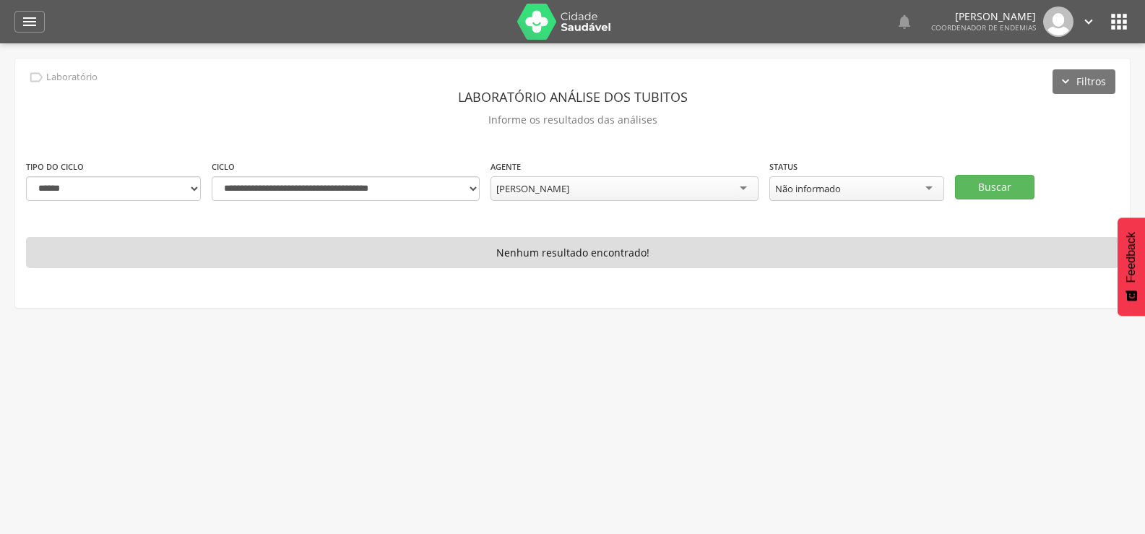
click at [621, 190] on div "[PERSON_NAME]" at bounding box center [625, 188] width 268 height 25
type input "****"
click at [993, 179] on button "Buscar" at bounding box center [994, 187] width 79 height 25
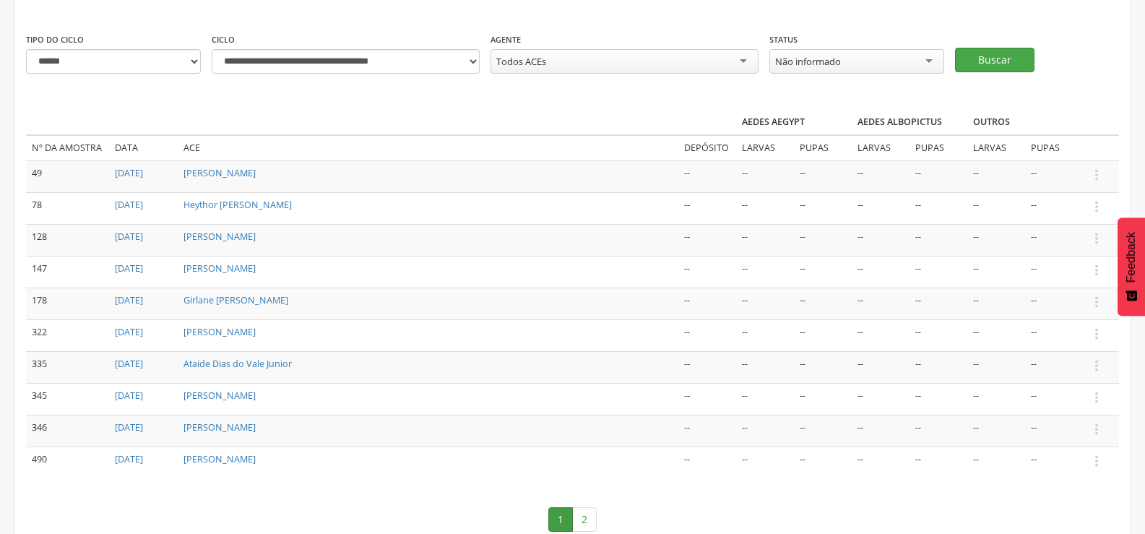
scroll to position [144, 0]
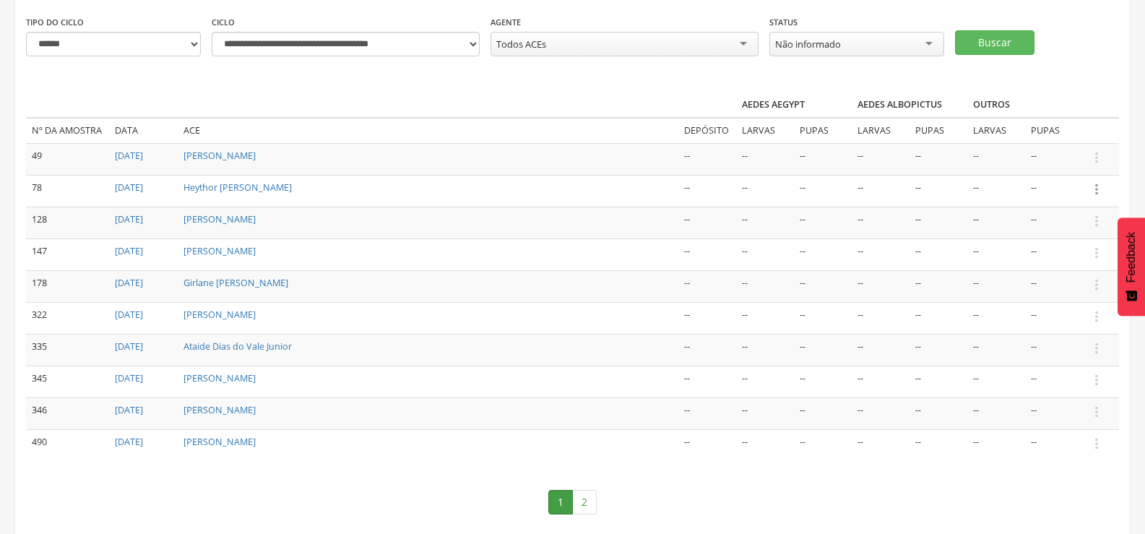
drag, startPoint x: 976, startPoint y: 180, endPoint x: 1095, endPoint y: 186, distance: 118.6
click at [1095, 186] on icon "" at bounding box center [1097, 189] width 16 height 16
click at [1056, 160] on link "Informar resultado" at bounding box center [1047, 165] width 114 height 18
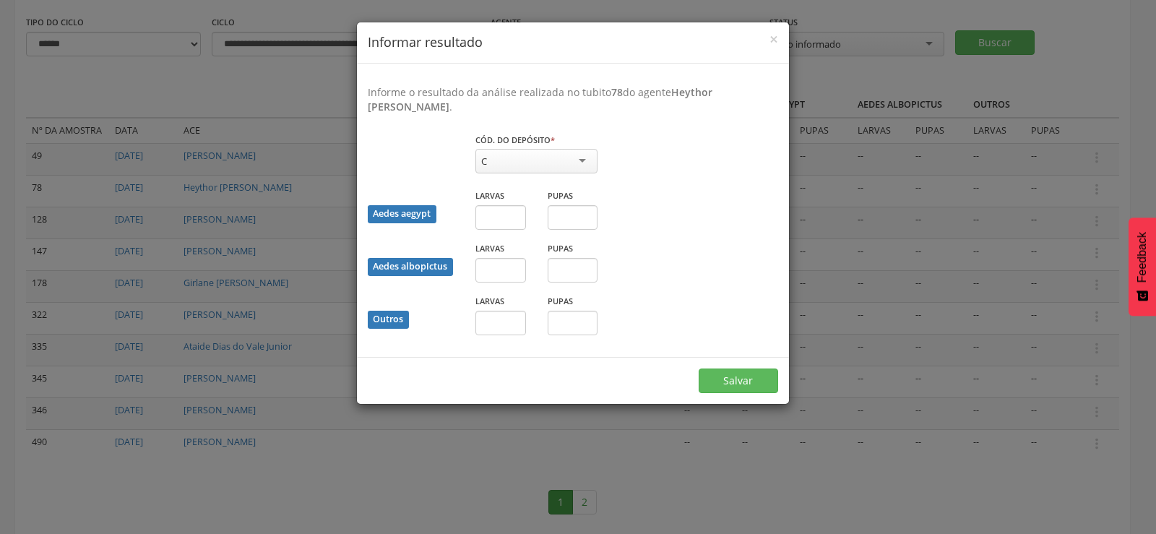
click at [525, 155] on div "C" at bounding box center [536, 161] width 122 height 25
drag, startPoint x: 502, startPoint y: 212, endPoint x: 505, endPoint y: 228, distance: 16.2
click at [504, 217] on input "text" at bounding box center [500, 217] width 51 height 25
type input "*"
click at [699, 368] on button "Salvar" at bounding box center [738, 380] width 79 height 25
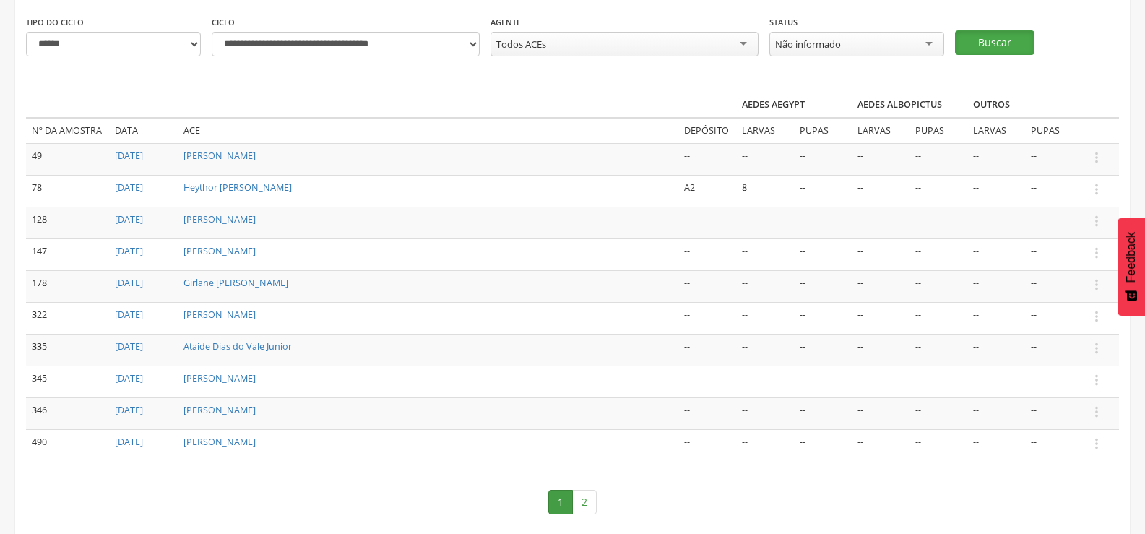
click at [1002, 35] on button "Buscar" at bounding box center [994, 42] width 79 height 25
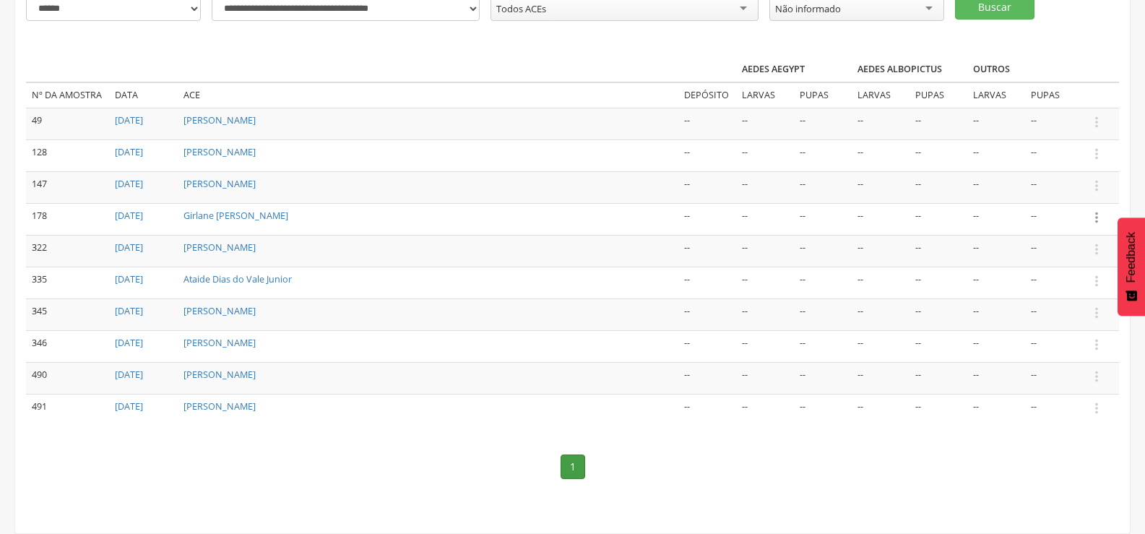
click at [1095, 212] on icon "" at bounding box center [1097, 218] width 16 height 16
click at [1060, 188] on link "Informar resultado" at bounding box center [1047, 193] width 114 height 18
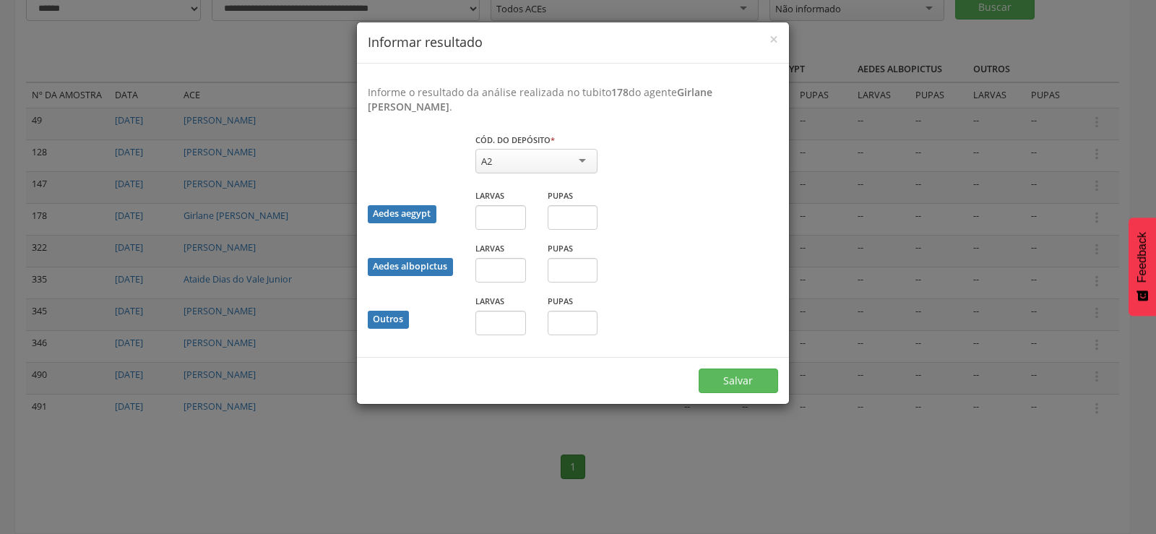
click at [542, 150] on div "A2" at bounding box center [536, 161] width 122 height 25
click at [501, 218] on input "text" at bounding box center [500, 217] width 51 height 25
type input "*"
click at [591, 223] on input "text" at bounding box center [573, 217] width 51 height 25
type input "*"
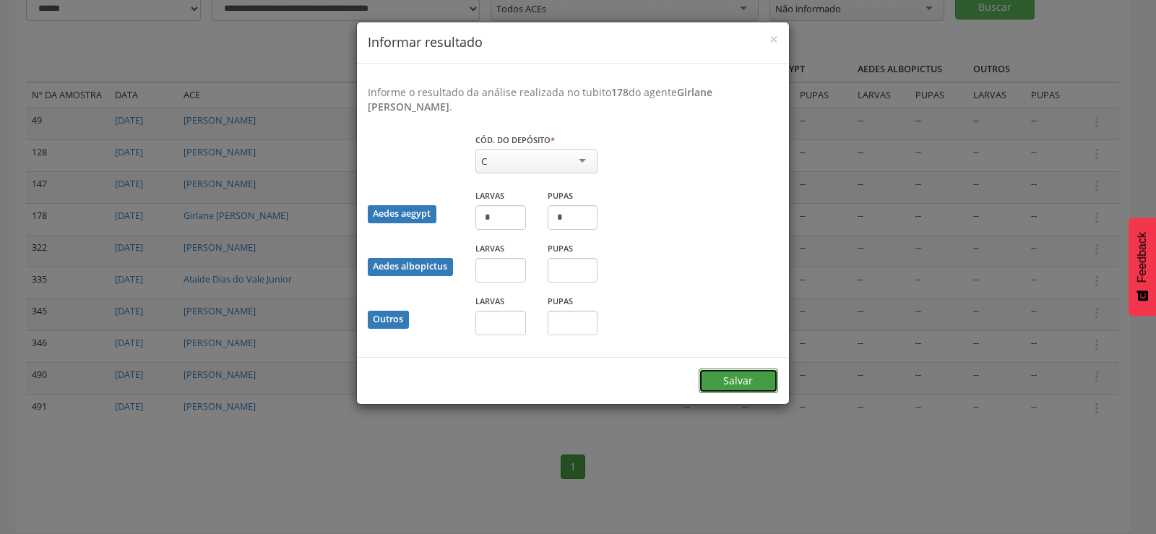
click at [740, 373] on button "Salvar" at bounding box center [738, 380] width 79 height 25
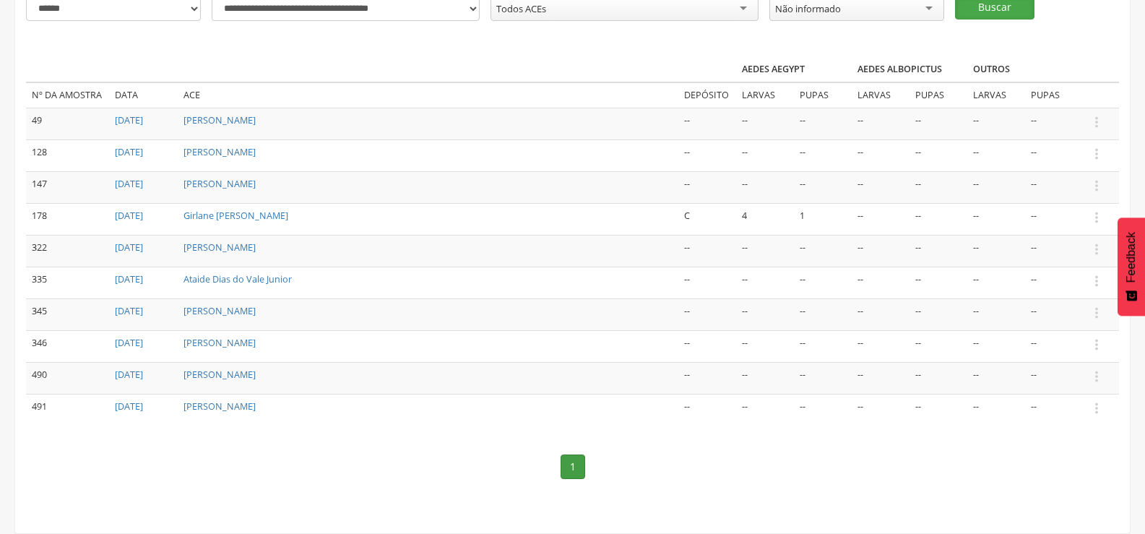
click at [993, 4] on button "Buscar" at bounding box center [994, 7] width 79 height 25
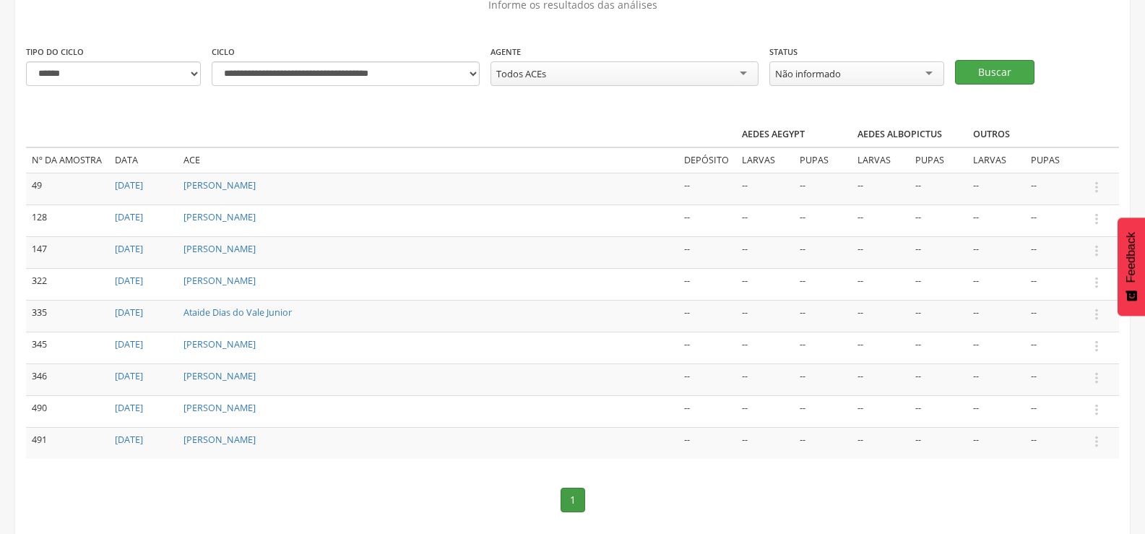
scroll to position [148, 0]
